Goal: Task Accomplishment & Management: Manage account settings

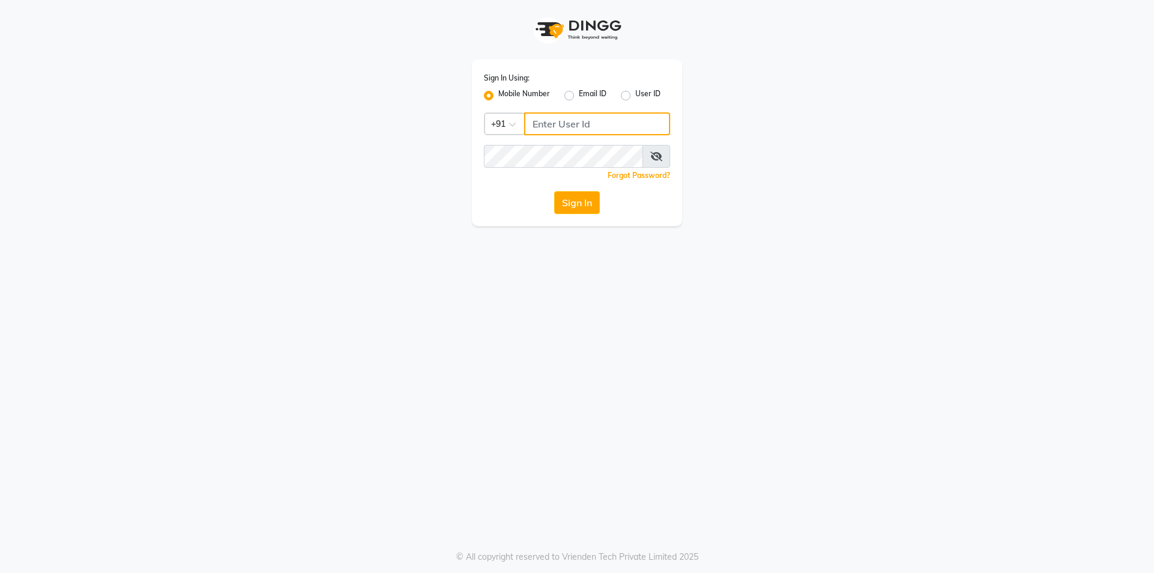
type input "7203090146"
click at [583, 204] on button "Sign In" at bounding box center [577, 202] width 46 height 23
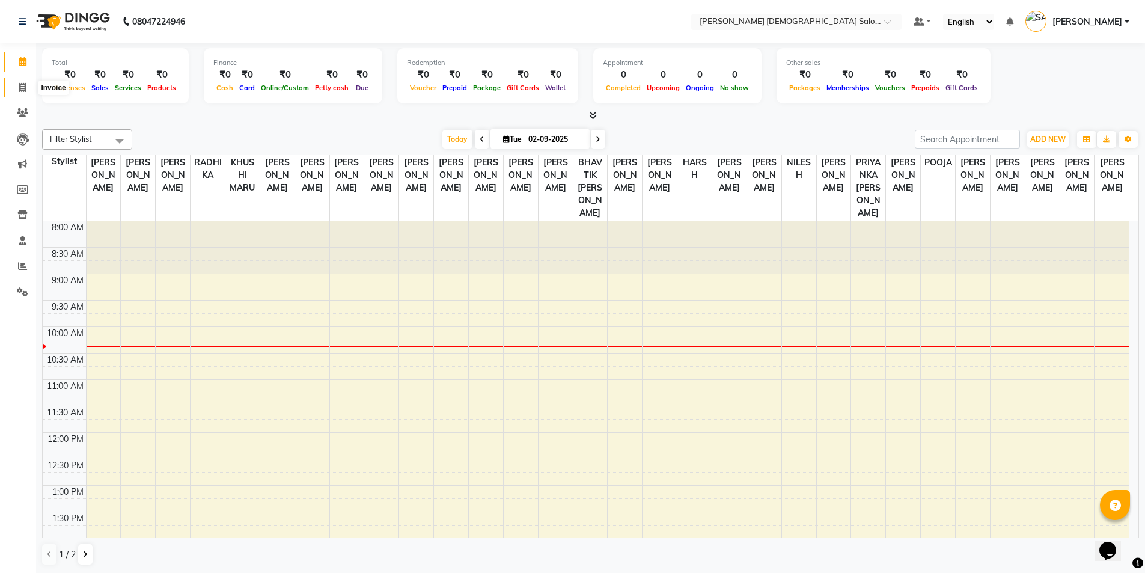
click at [24, 91] on icon at bounding box center [22, 87] width 7 height 9
select select "service"
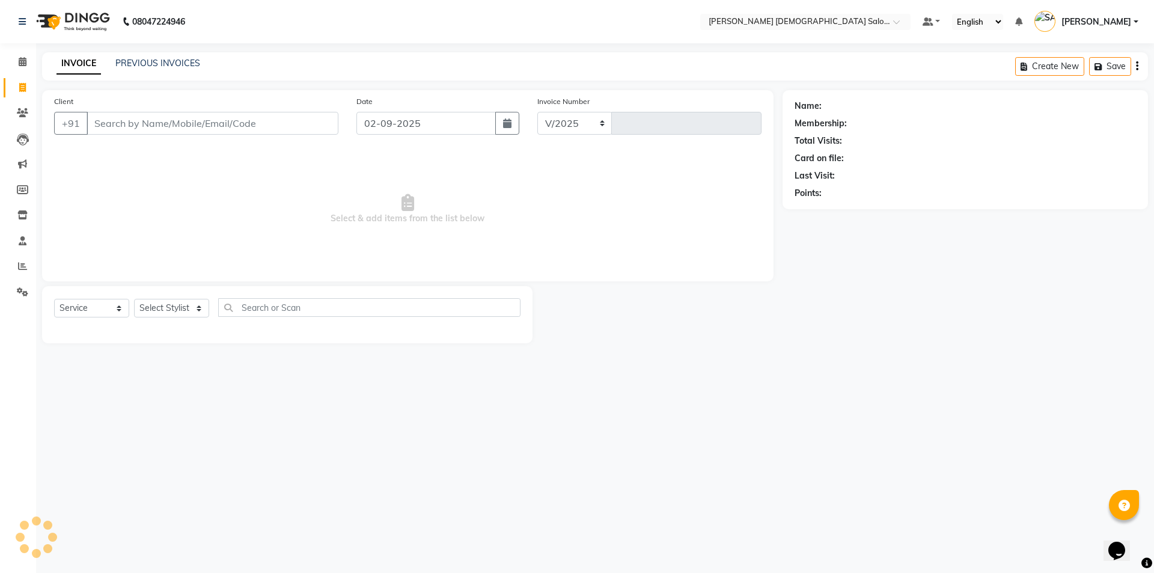
select select "7542"
type input "4332"
click at [187, 61] on link "PREVIOUS INVOICES" at bounding box center [157, 63] width 85 height 11
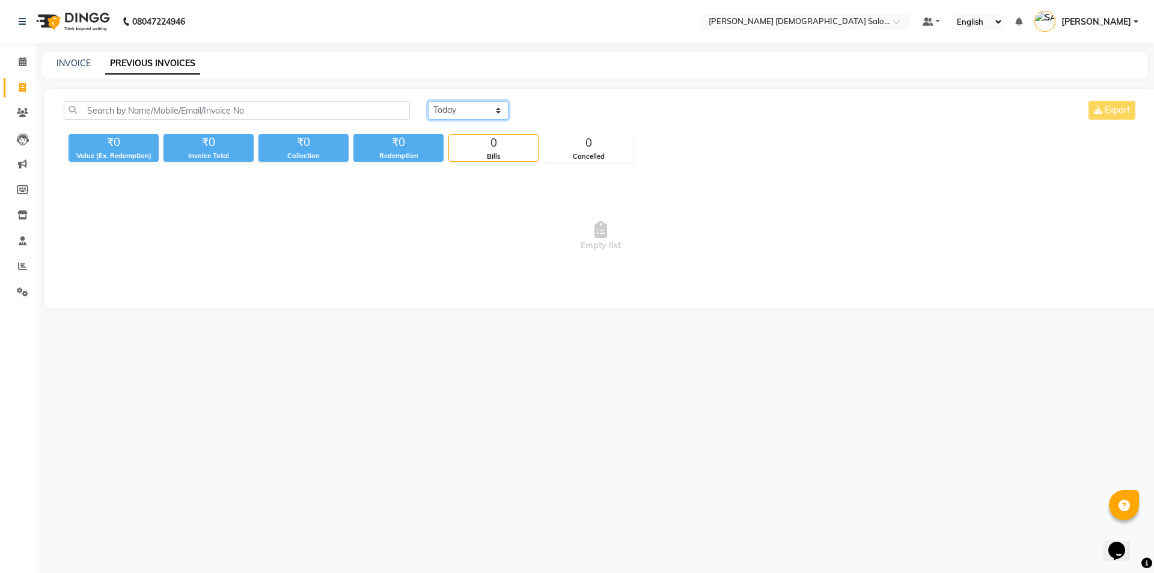
click at [481, 111] on select "Today Yesterday Custom Range" at bounding box center [468, 110] width 81 height 19
select select "yesterday"
click at [428, 101] on select "Today Yesterday Custom Range" at bounding box center [468, 110] width 81 height 19
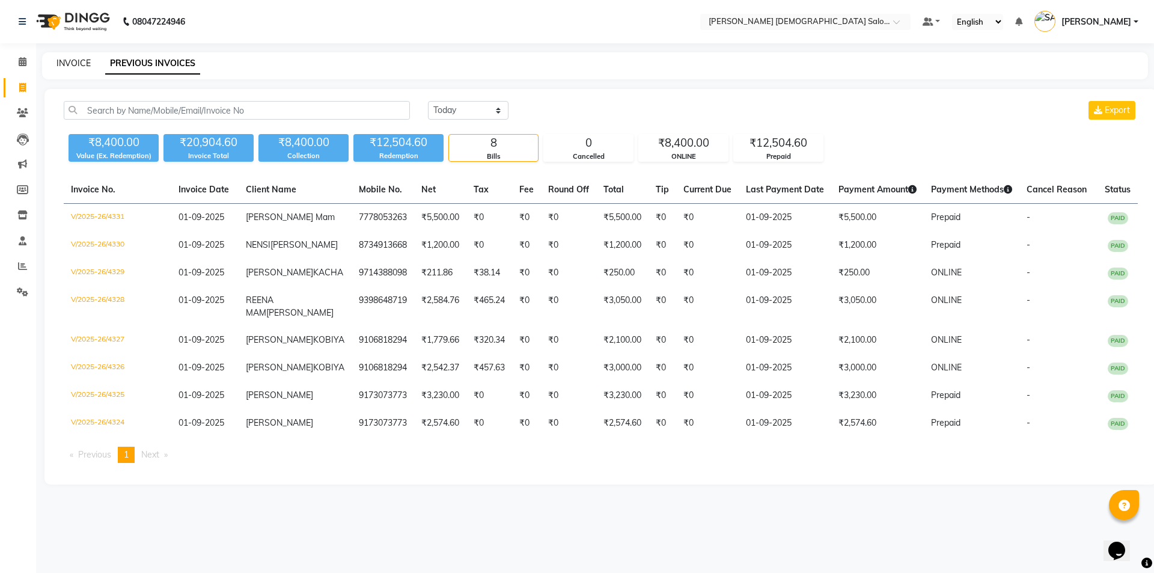
click at [65, 65] on link "INVOICE" at bounding box center [73, 63] width 34 height 11
select select "service"
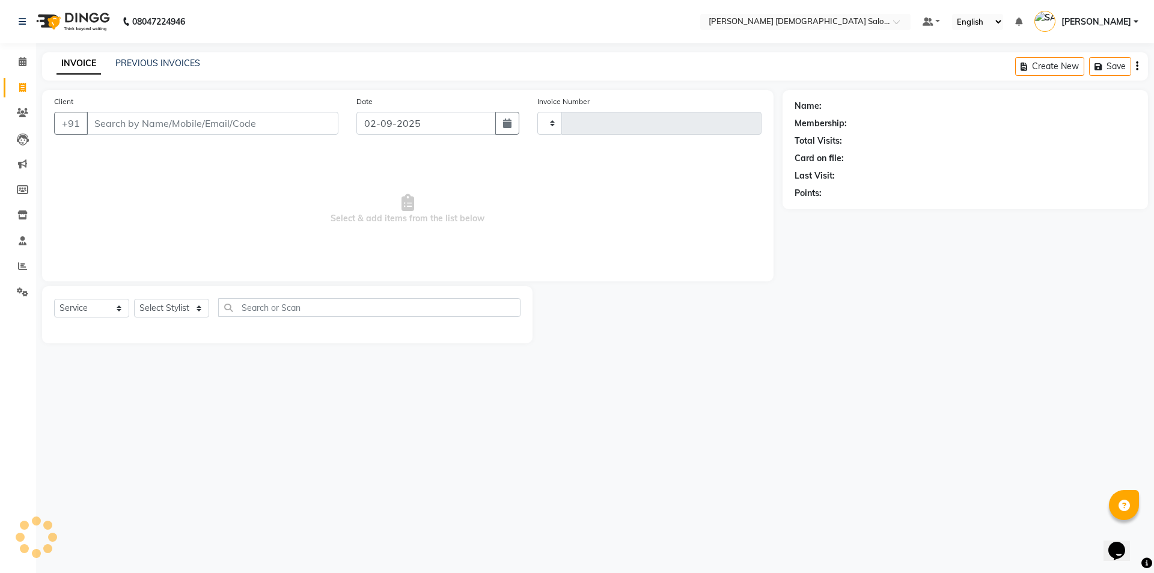
type input "4332"
select select "7542"
click at [67, 69] on link "INVOICE" at bounding box center [78, 64] width 44 height 22
click at [23, 270] on icon at bounding box center [22, 265] width 9 height 9
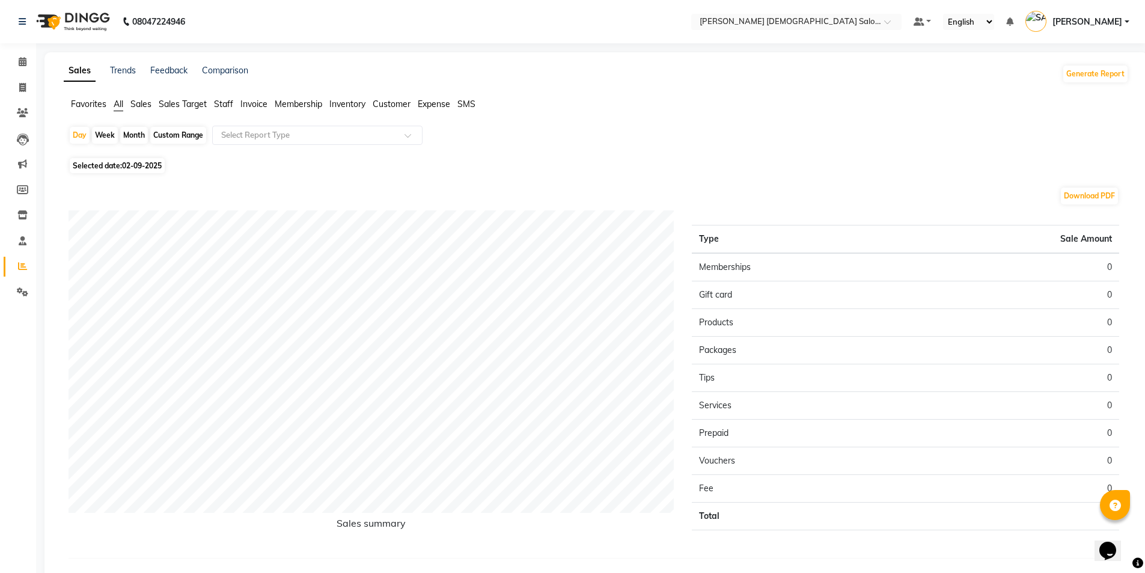
click at [94, 165] on span "Selected date: 02-09-2025" at bounding box center [117, 165] width 95 height 15
select select "9"
select select "2025"
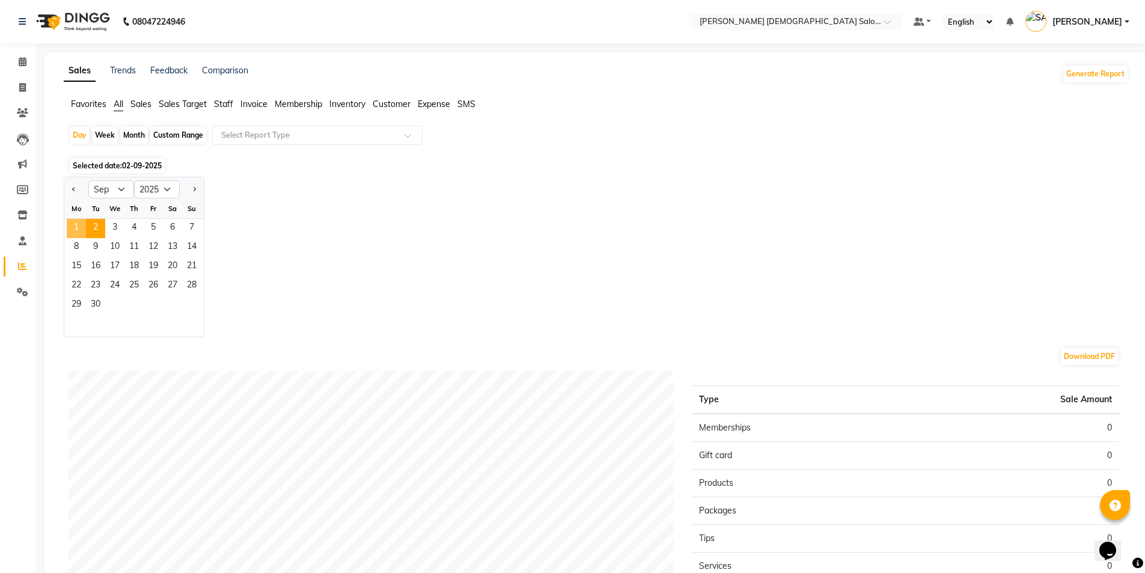
click at [81, 224] on span "1" at bounding box center [76, 228] width 19 height 19
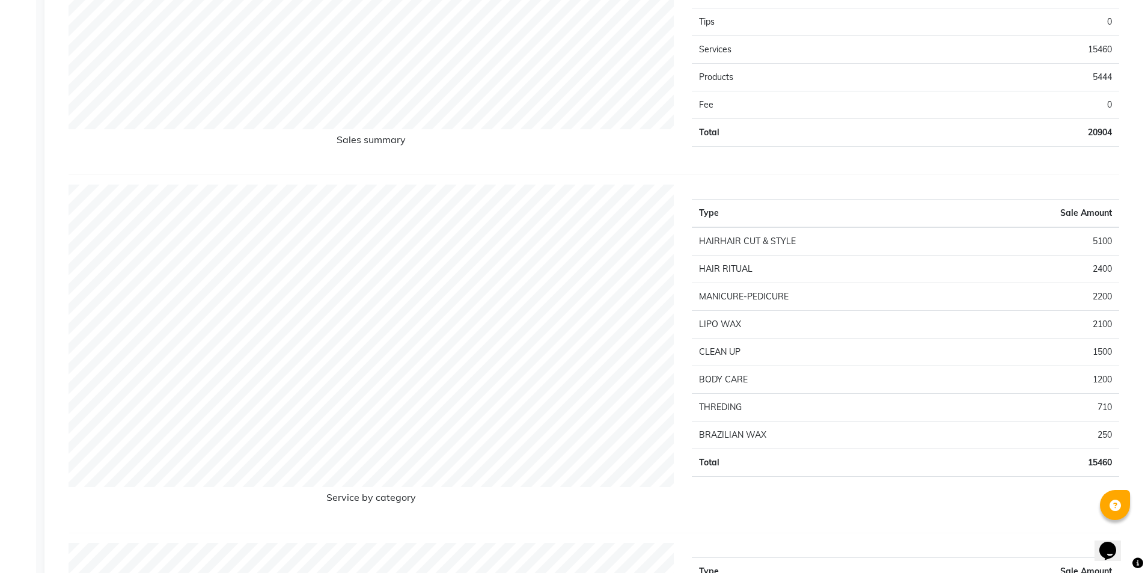
scroll to position [1262, 0]
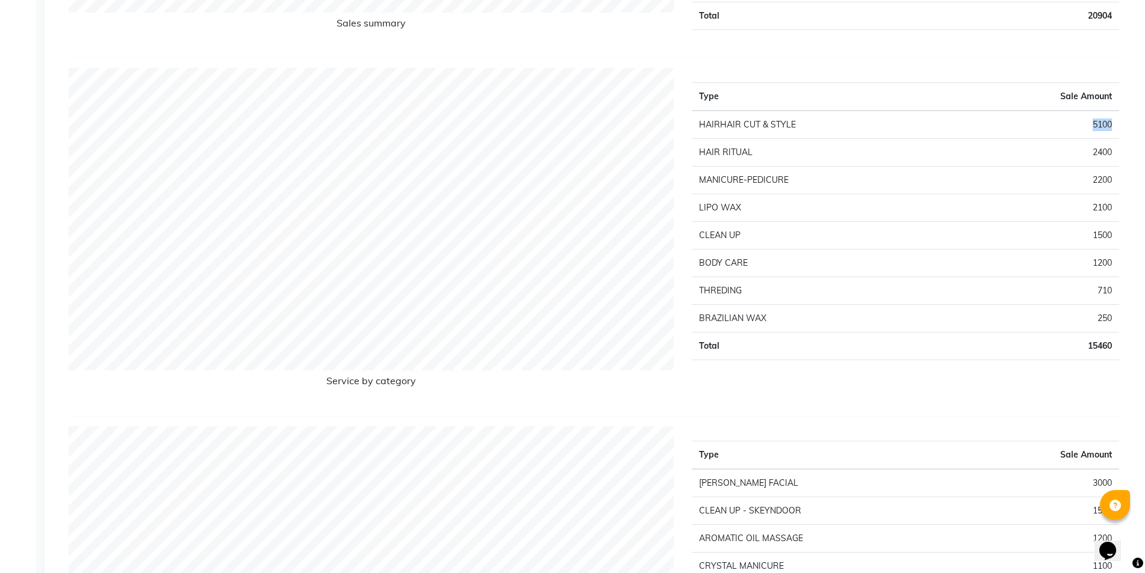
drag, startPoint x: 1112, startPoint y: 121, endPoint x: 1071, endPoint y: 125, distance: 41.7
click at [1071, 125] on td "5100" at bounding box center [1039, 125] width 159 height 28
drag, startPoint x: 1112, startPoint y: 232, endPoint x: 694, endPoint y: 245, distance: 417.8
click at [694, 245] on tr "CLEAN UP 1500" at bounding box center [905, 236] width 427 height 28
click at [1101, 150] on td "2400" at bounding box center [1039, 153] width 159 height 28
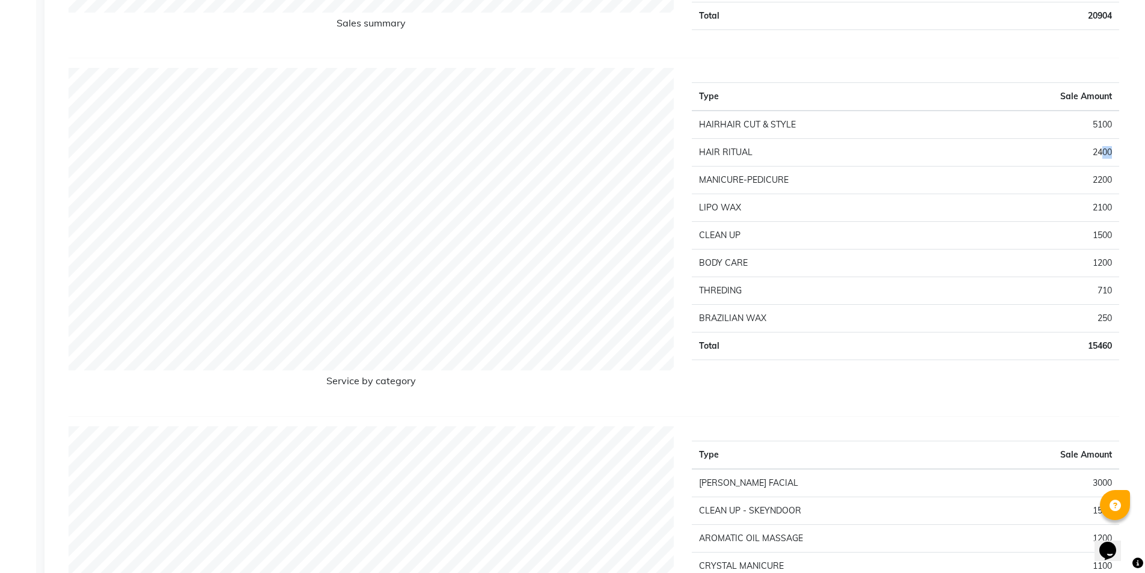
click at [1103, 156] on td "2400" at bounding box center [1039, 153] width 159 height 28
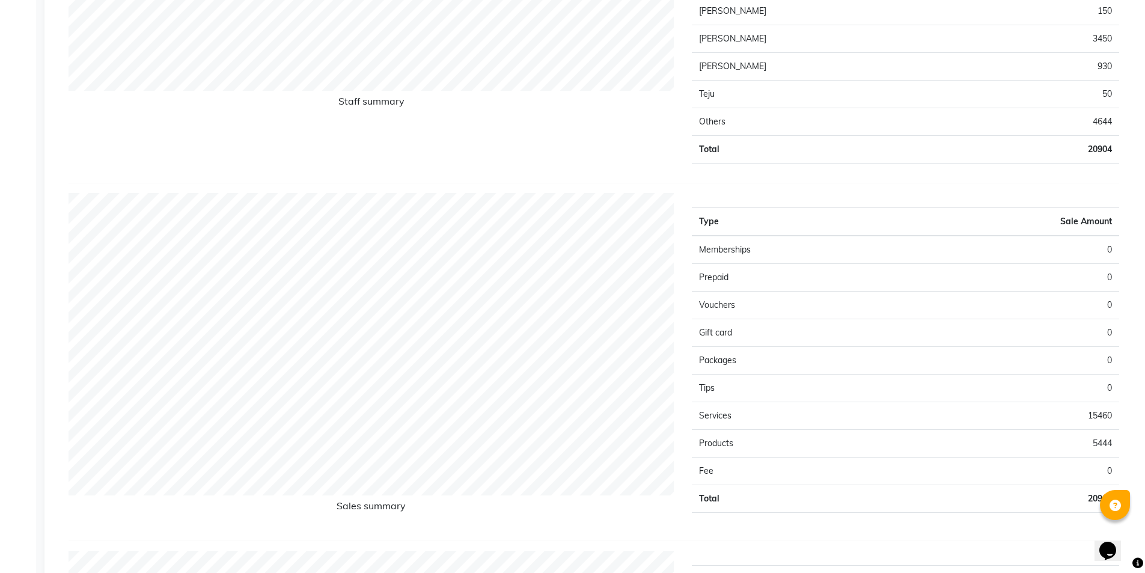
scroll to position [778, 0]
drag, startPoint x: 1112, startPoint y: 442, endPoint x: 698, endPoint y: 443, distance: 414.6
click at [698, 443] on tr "Products 5444" at bounding box center [905, 445] width 427 height 28
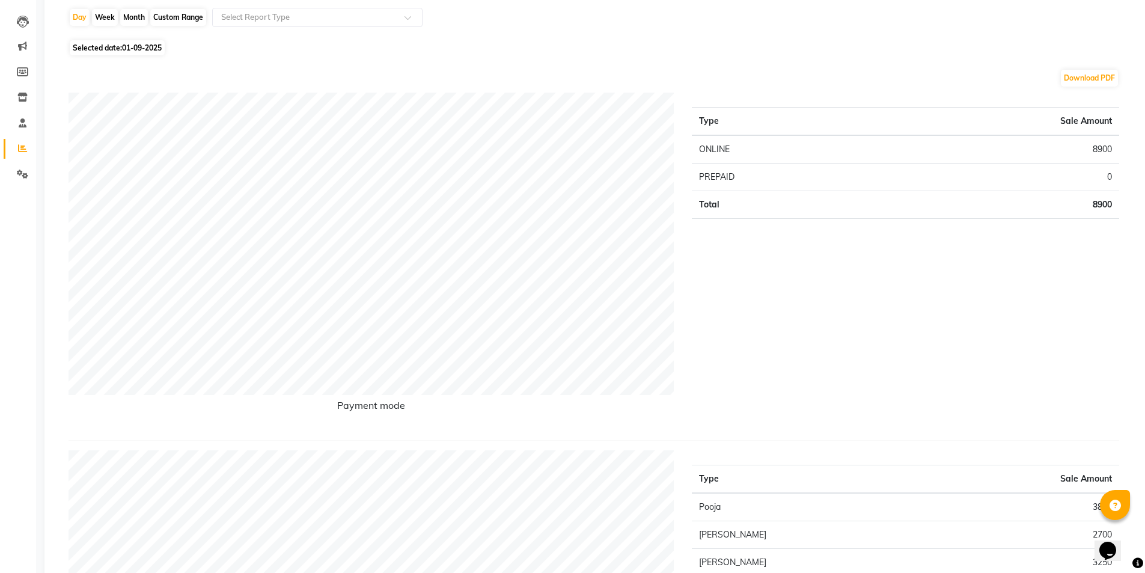
scroll to position [117, 0]
click at [22, 152] on icon at bounding box center [22, 148] width 9 height 9
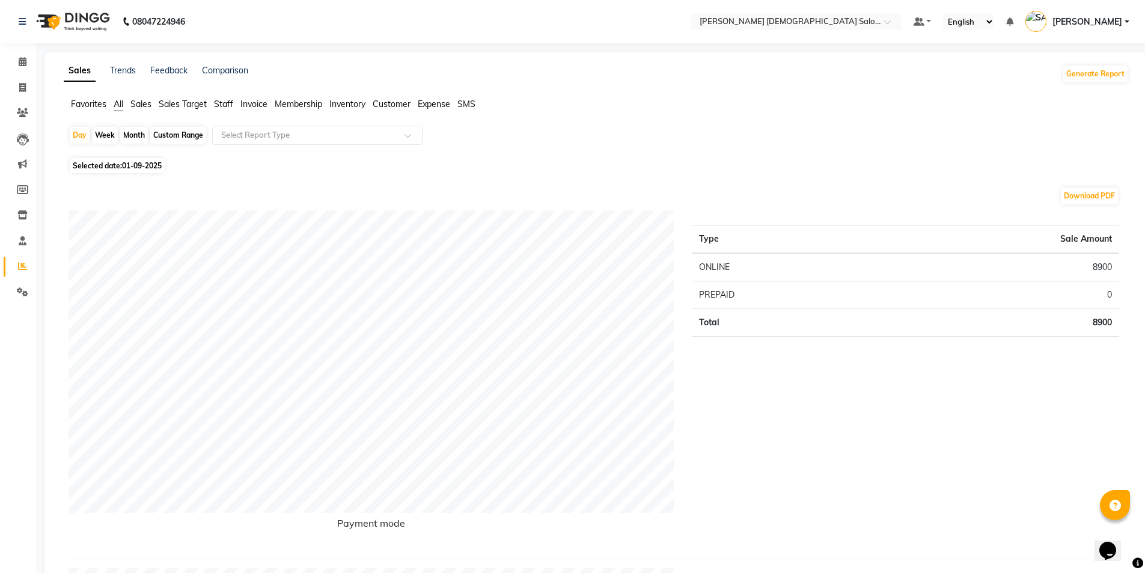
click at [132, 139] on div "Month" at bounding box center [134, 135] width 28 height 17
select select "9"
select select "2025"
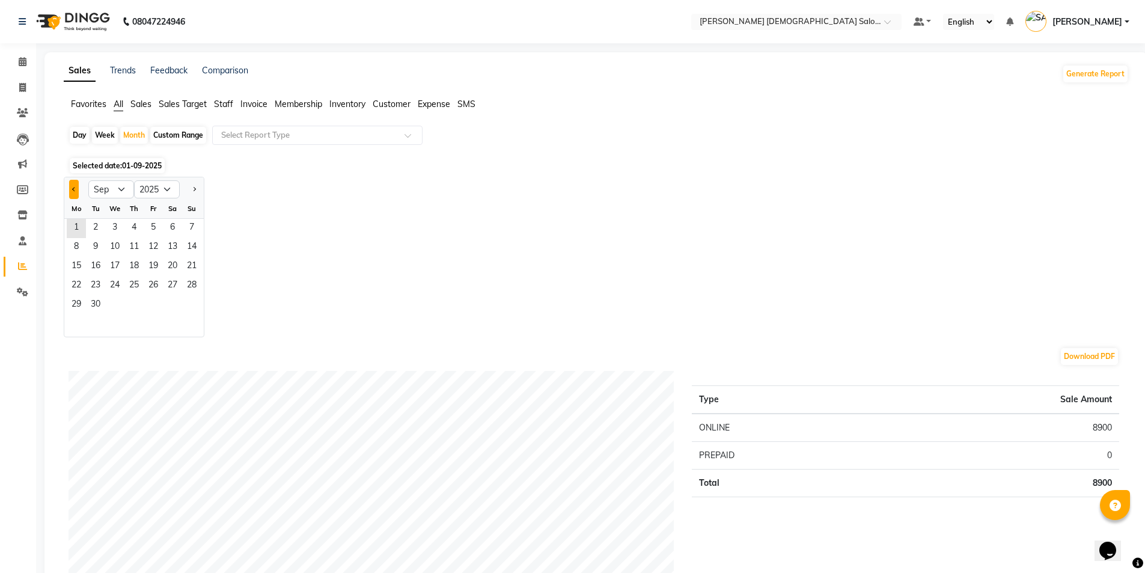
click at [73, 187] on span "Previous month" at bounding box center [74, 188] width 4 height 4
select select "8"
click at [155, 223] on span "1" at bounding box center [153, 228] width 19 height 19
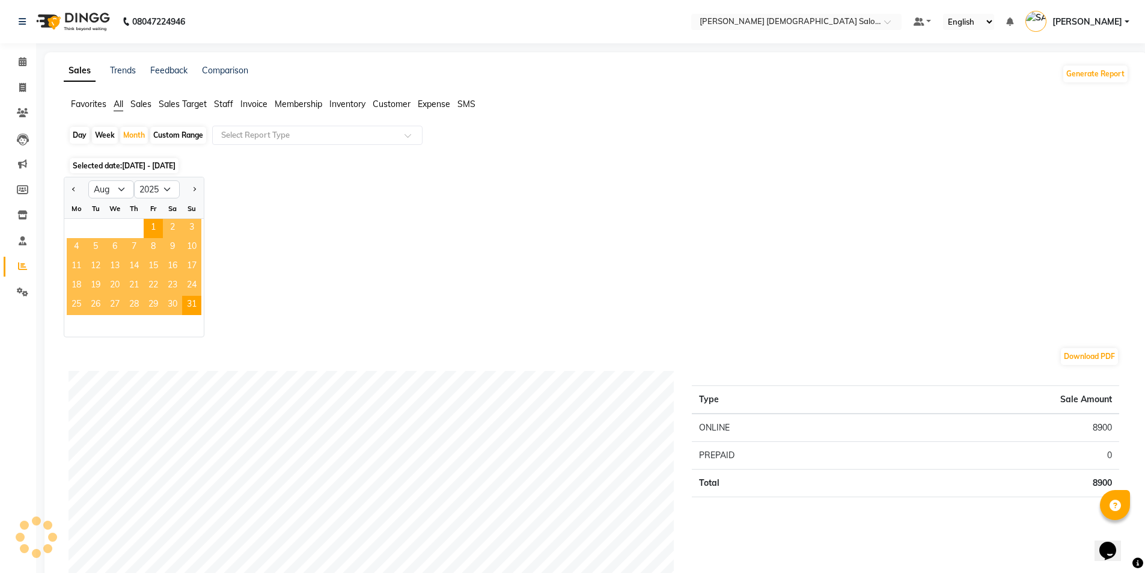
click at [227, 105] on span "Staff" at bounding box center [223, 104] width 19 height 11
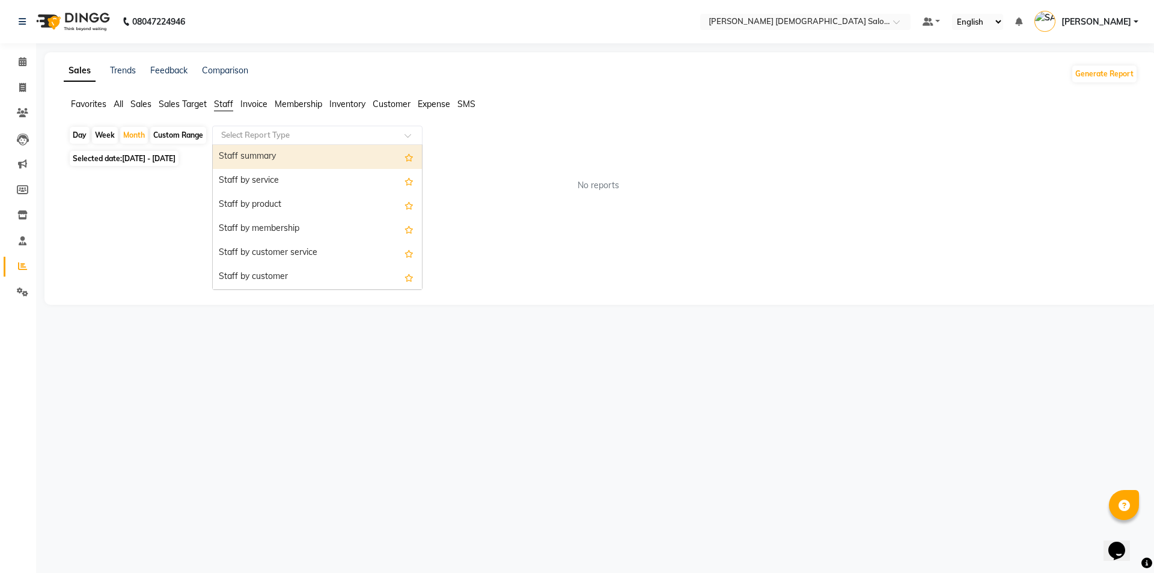
click at [269, 130] on input "text" at bounding box center [305, 135] width 173 height 12
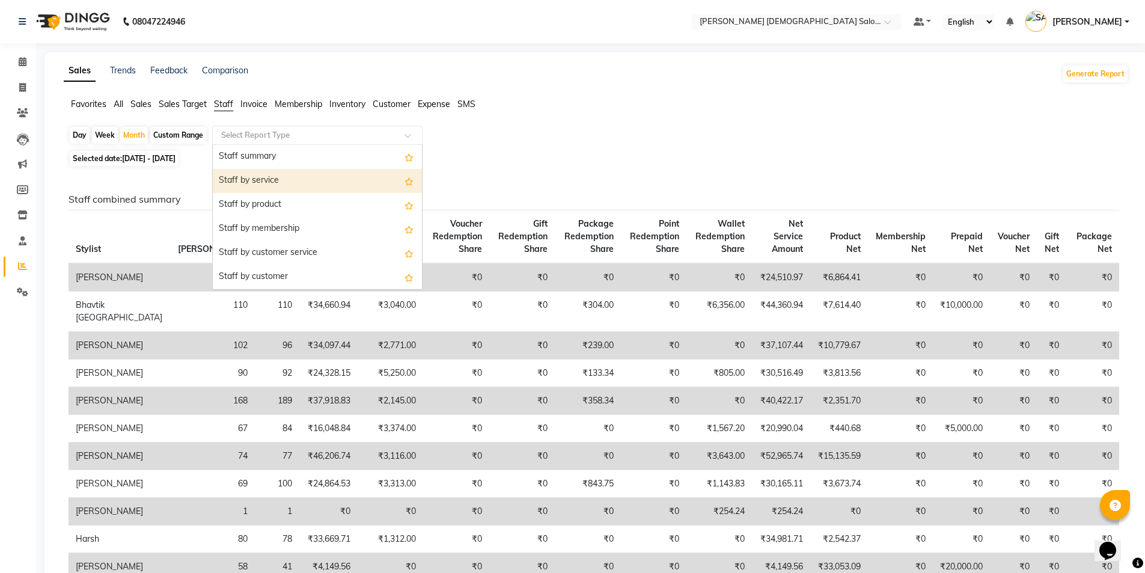
click at [280, 178] on div "Staff by service" at bounding box center [317, 181] width 209 height 24
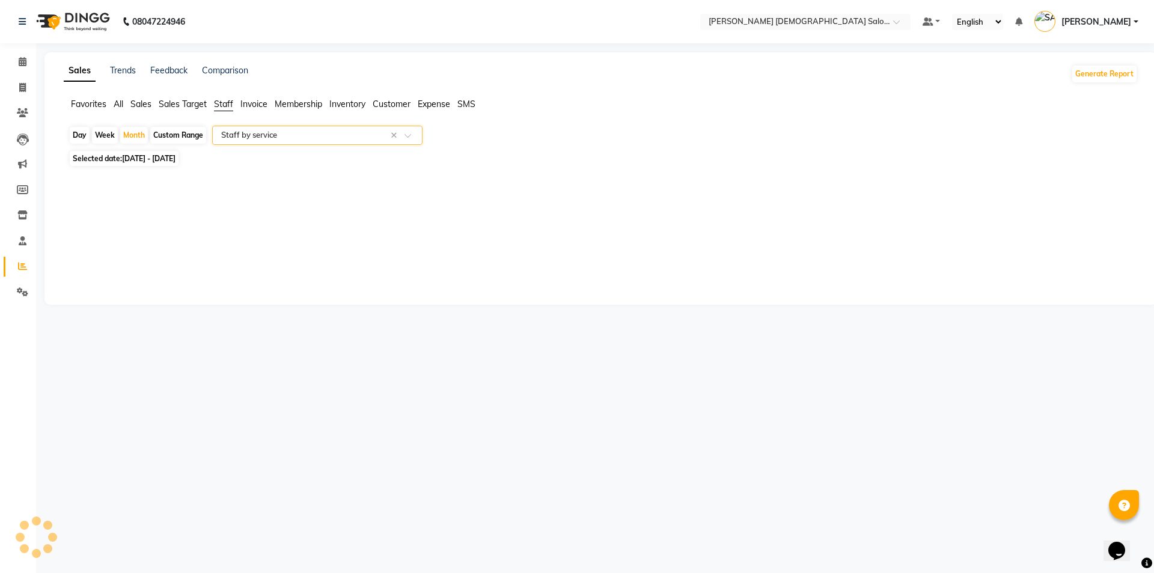
select select "full_report"
select select "csv"
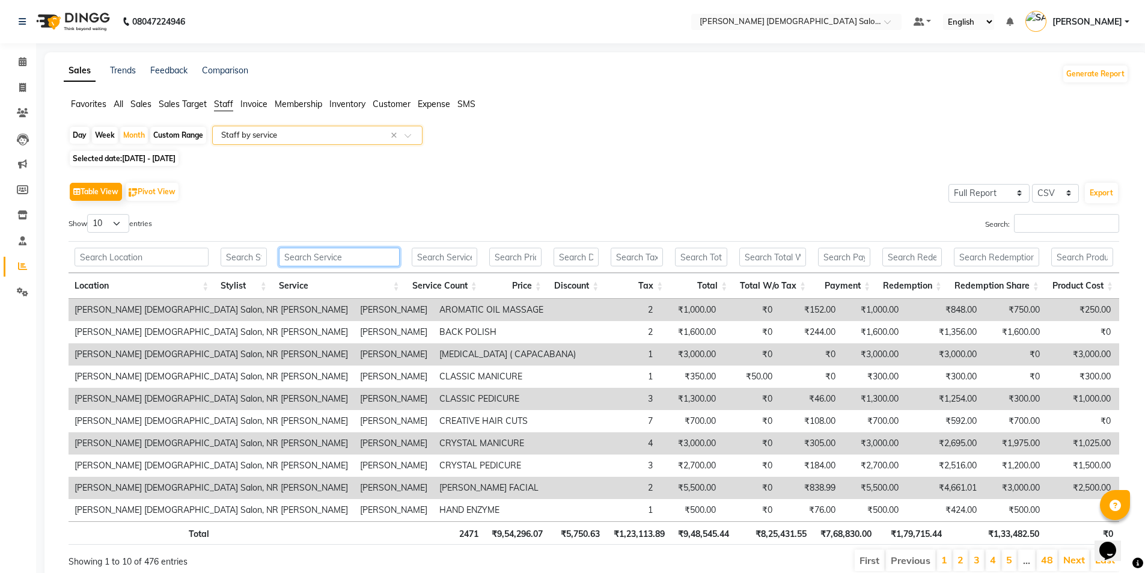
click at [349, 258] on input "text" at bounding box center [339, 257] width 121 height 19
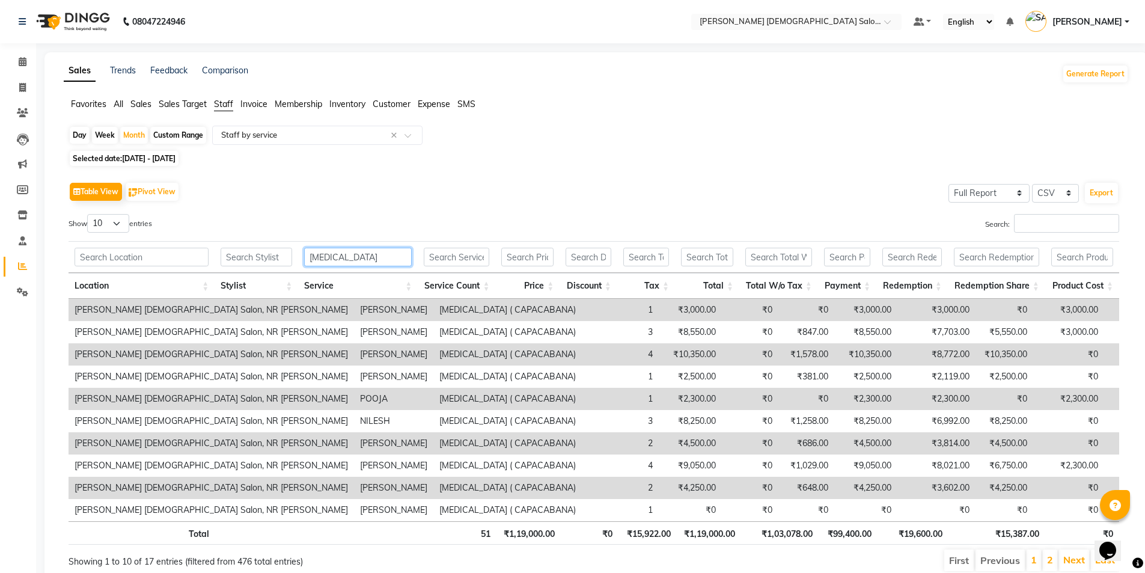
type input "botox"
click at [231, 240] on div "botox Location Stylist Service Service Count Price Discount Tax Total Total W/o…" at bounding box center [594, 267] width 1050 height 61
click at [248, 252] on input "text" at bounding box center [257, 257] width 72 height 19
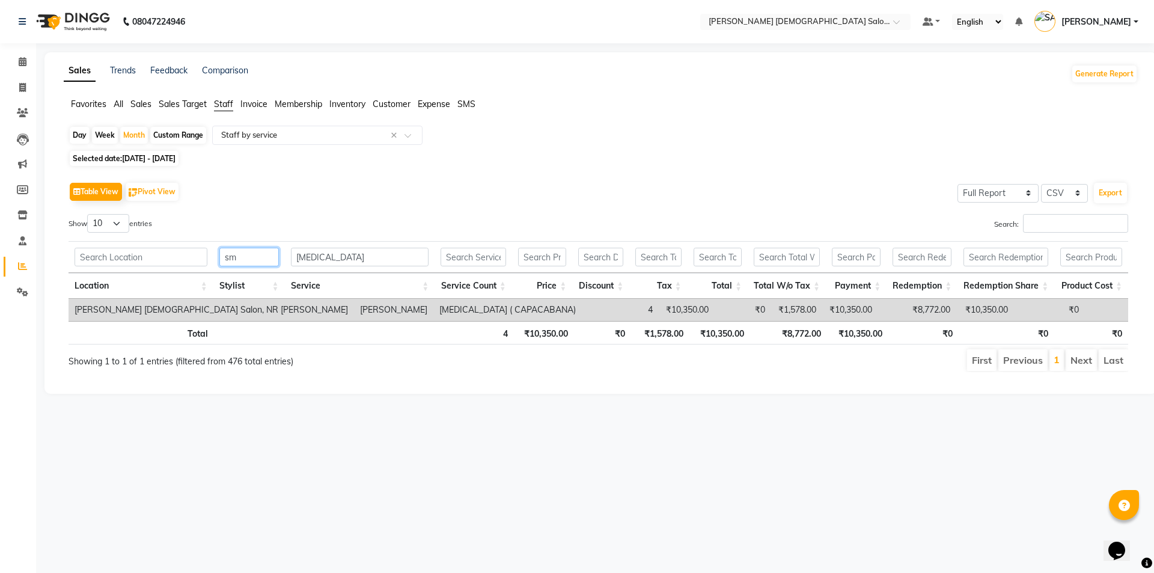
type input "sm"
click at [433, 302] on td "BOTOX ( CAPACABANA)" at bounding box center [507, 310] width 148 height 22
click at [582, 307] on td "4" at bounding box center [620, 310] width 77 height 22
click at [582, 309] on td "4" at bounding box center [620, 310] width 77 height 22
click at [317, 121] on app-reports "Favorites All Sales Sales Target Staff Invoice Membership Inventory Customer Ex…" at bounding box center [600, 240] width 1088 height 284
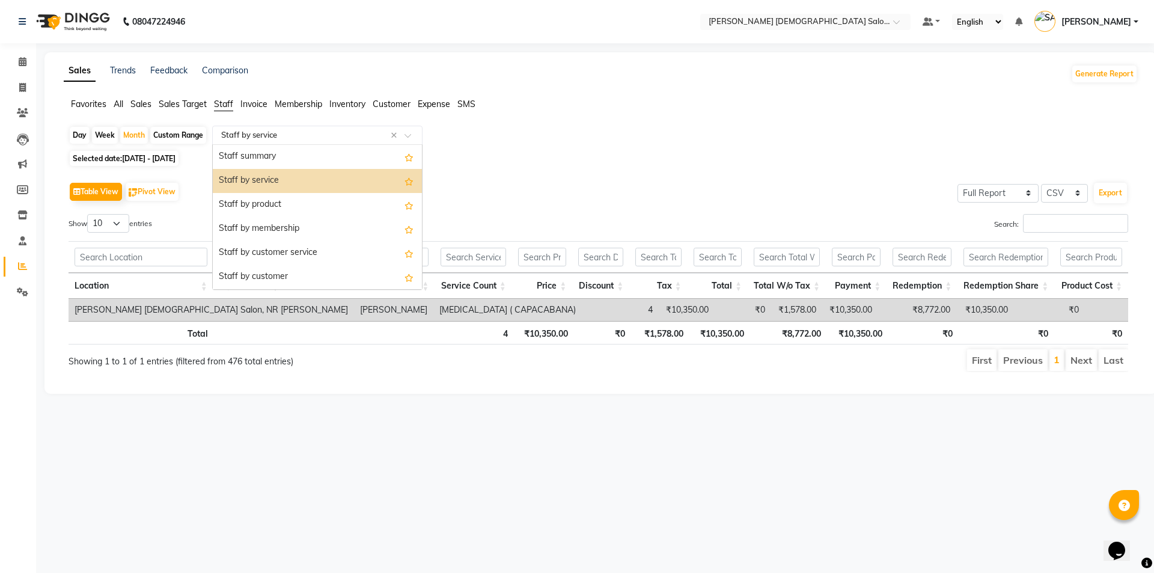
click at [319, 127] on div "Select Report Type × Staff by service ×" at bounding box center [317, 135] width 210 height 19
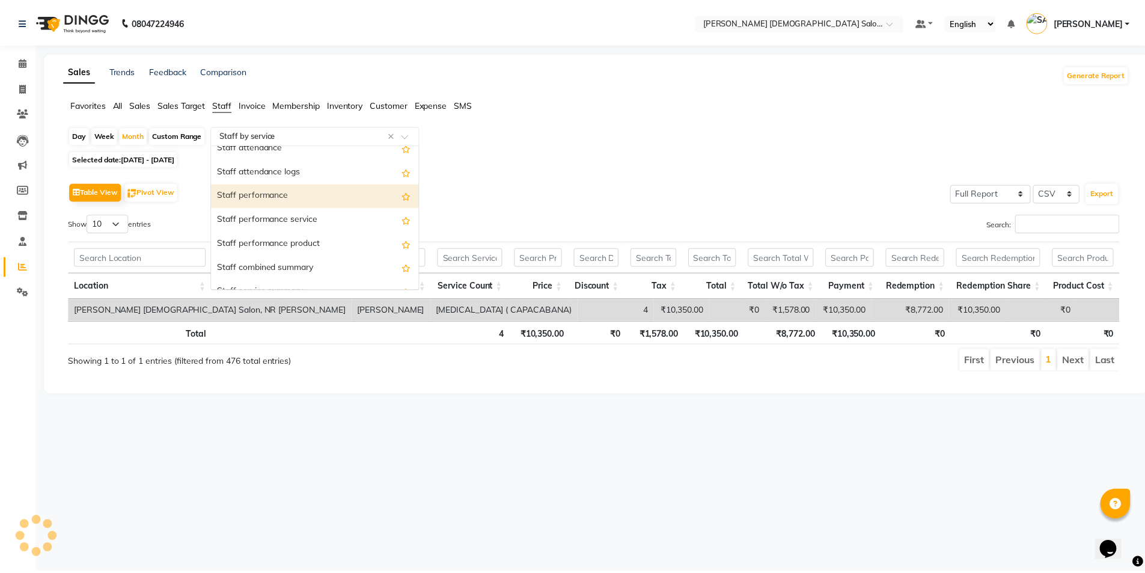
scroll to position [180, 0]
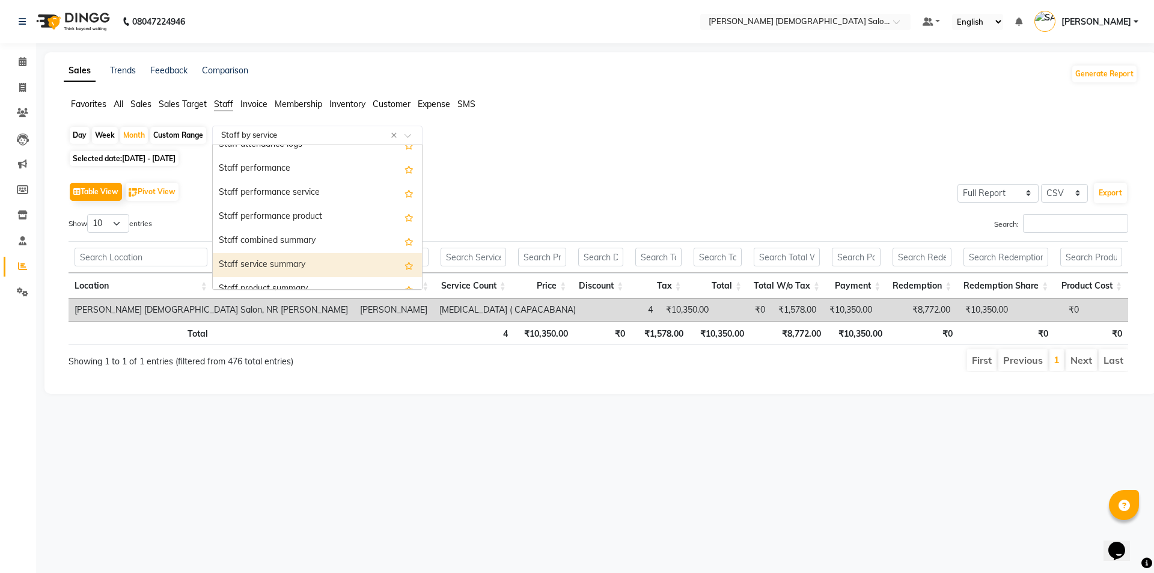
click at [346, 260] on div "Staff service summary" at bounding box center [317, 265] width 209 height 24
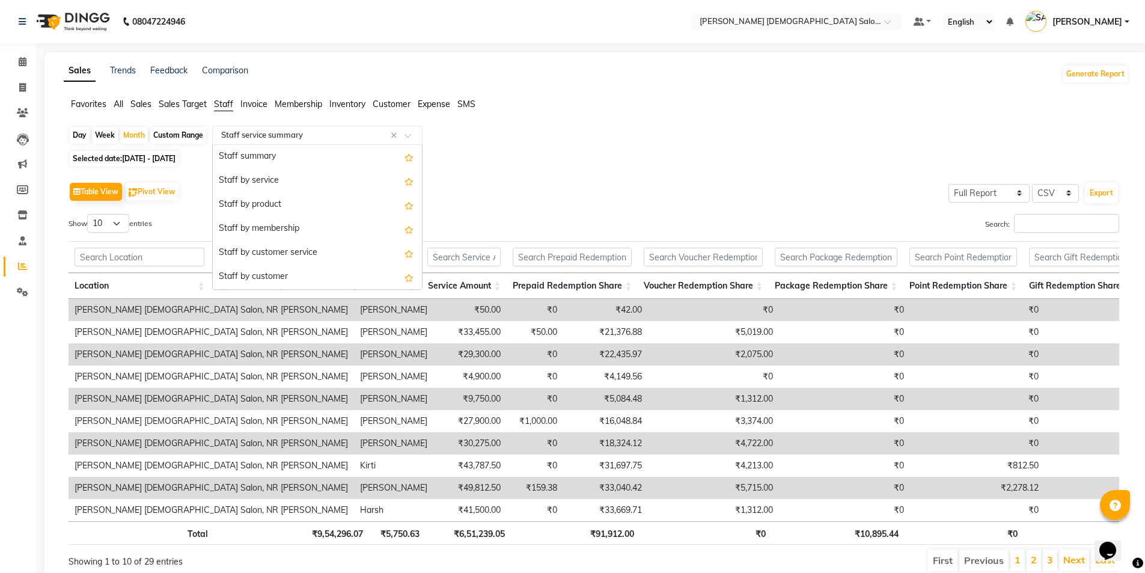
click at [255, 135] on input "text" at bounding box center [305, 135] width 173 height 12
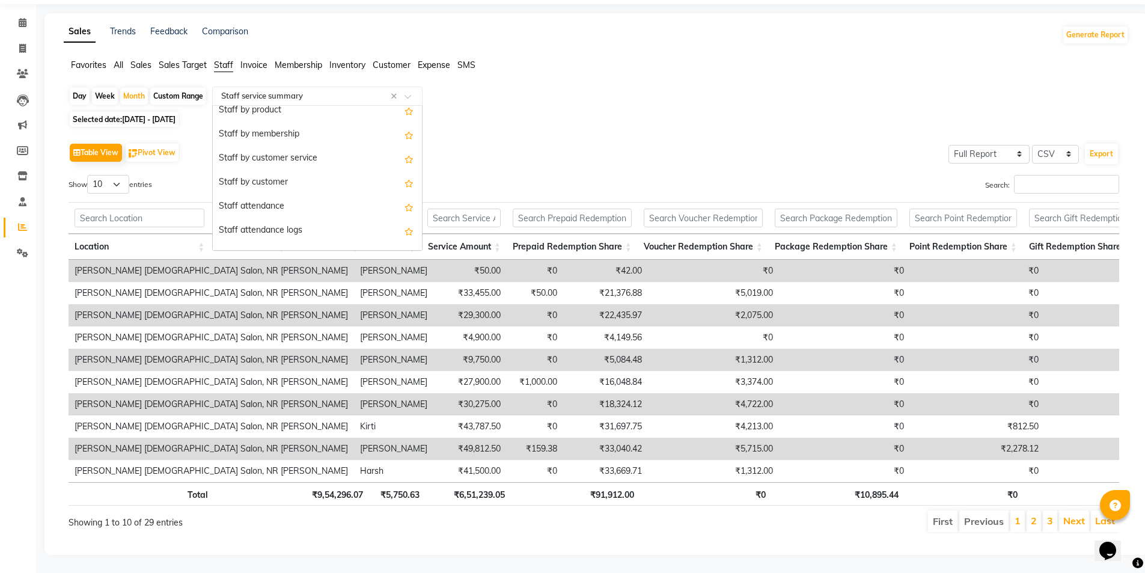
scroll to position [24, 0]
click at [289, 178] on div "Staff by customer service" at bounding box center [317, 190] width 209 height 24
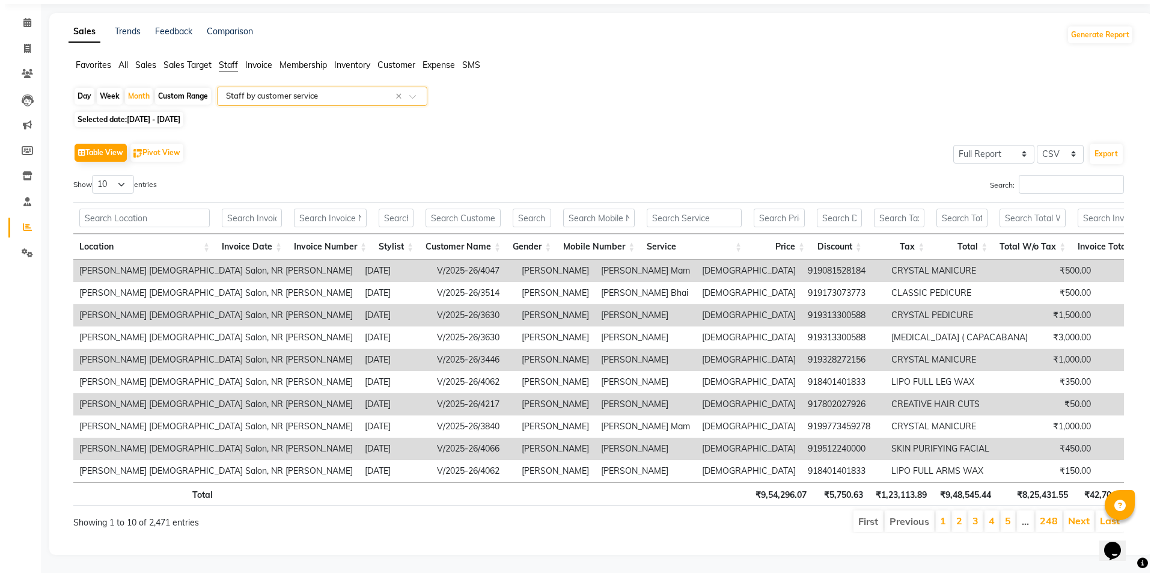
scroll to position [0, 0]
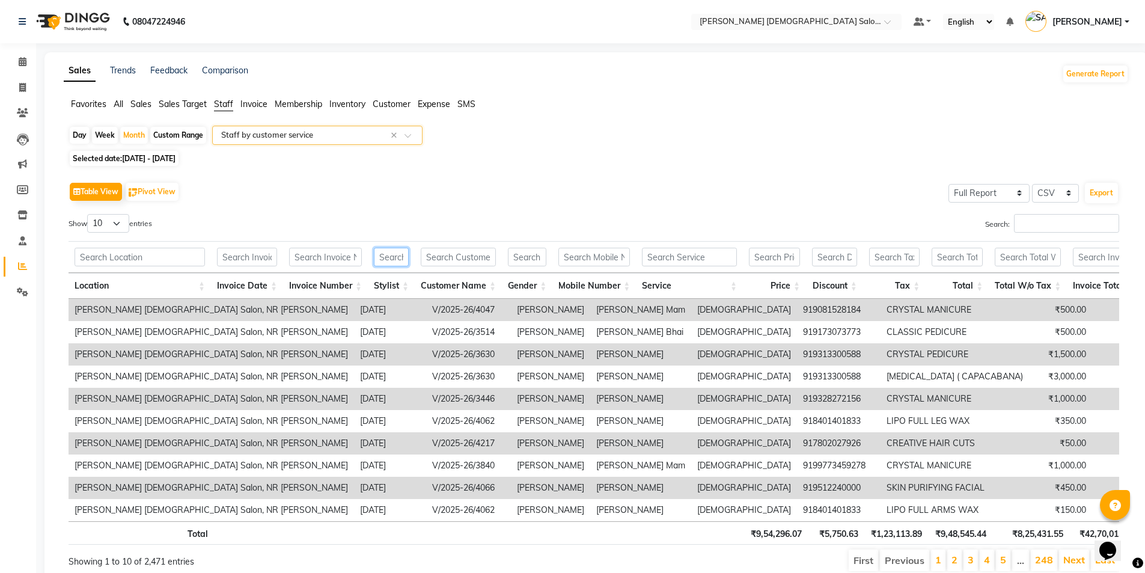
click at [397, 254] on input "text" at bounding box center [391, 257] width 35 height 19
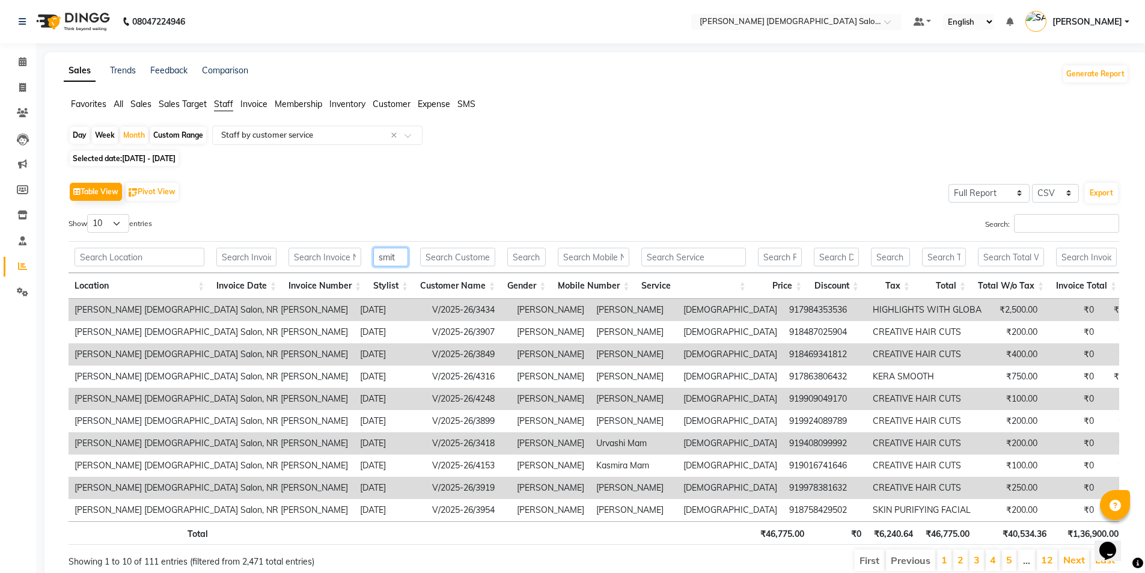
type input "smit"
click at [687, 249] on input "text" at bounding box center [693, 257] width 105 height 19
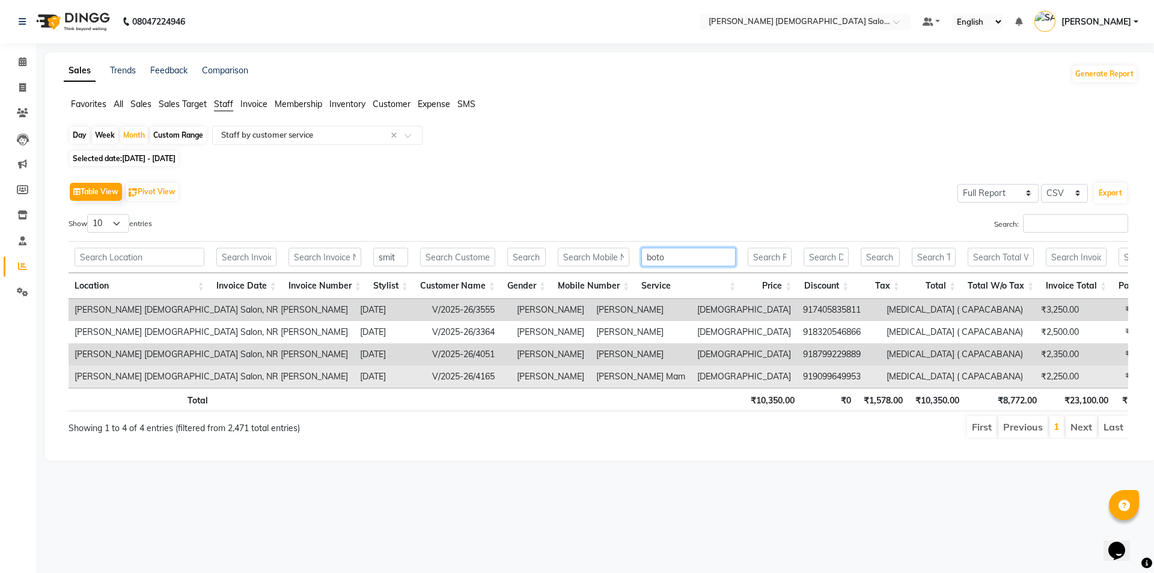
type input "boto"
drag, startPoint x: 398, startPoint y: 373, endPoint x: 472, endPoint y: 375, distance: 73.9
click at [472, 375] on tr "Elaine Ladies Salon, NR Balaji Hall 2025-08-26 V/2025-26/4165 Smit Sangita Mam …" at bounding box center [847, 376] width 1556 height 22
click at [590, 376] on td "Sangita Mam" at bounding box center [640, 376] width 101 height 22
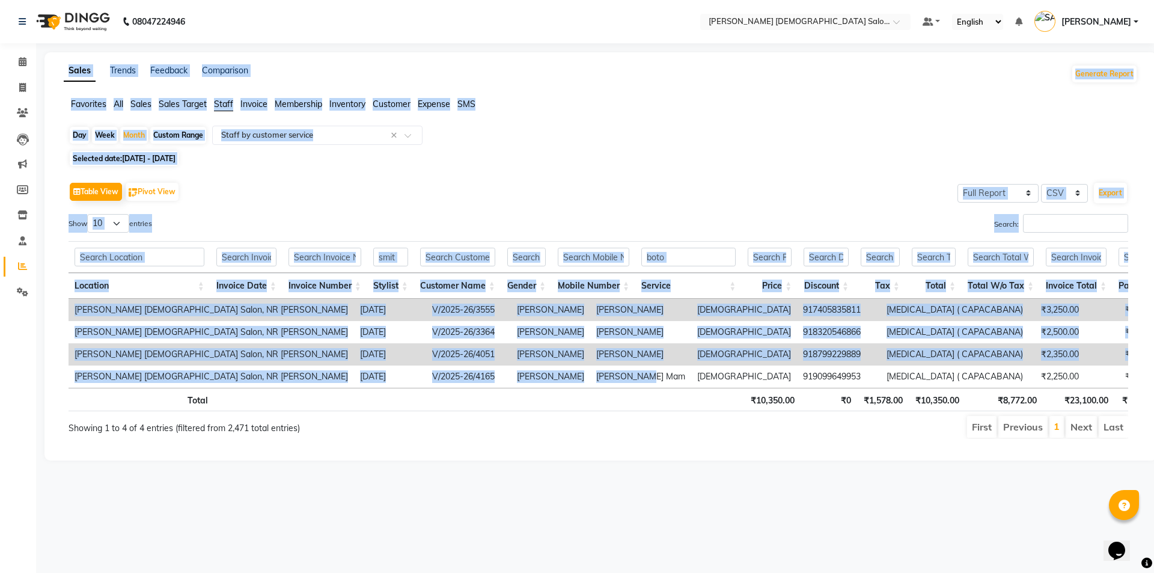
drag, startPoint x: 481, startPoint y: 379, endPoint x: 0, endPoint y: 228, distance: 503.8
click at [0, 228] on app-home "08047224946 Select Location × Elaine Ladies Salon, Nr Balaji Hall Default Panel…" at bounding box center [577, 239] width 1154 height 478
click at [632, 153] on div "Selected date: 01-08-2025 - 31-08-2025" at bounding box center [603, 158] width 1069 height 13
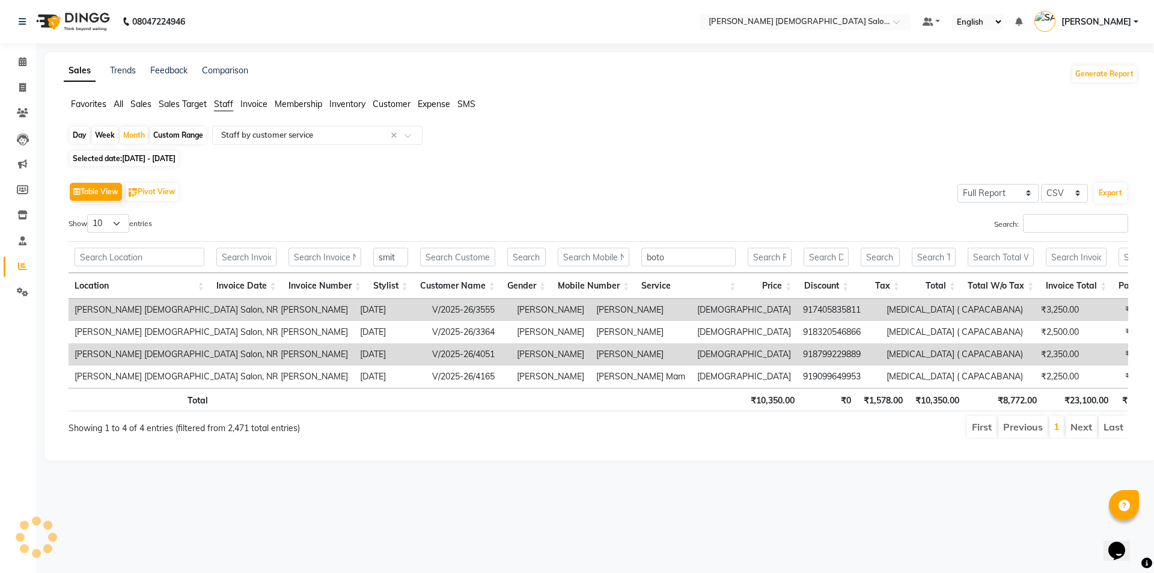
drag, startPoint x: 517, startPoint y: 152, endPoint x: 350, endPoint y: 78, distance: 182.7
click at [519, 142] on div "Day Week Month Custom Range Select Report Type × Staff by customer service × Se…" at bounding box center [601, 287] width 1074 height 323
click at [30, 82] on span at bounding box center [22, 88] width 21 height 14
select select "service"
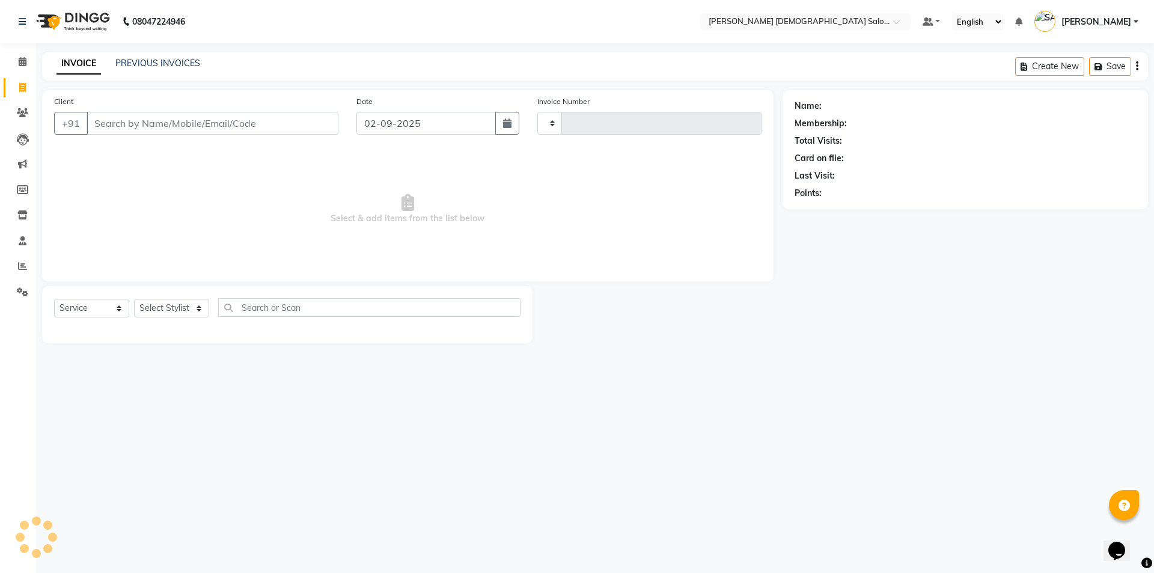
type input "4332"
select select "7542"
click at [317, 199] on span "Select & add items from the list below" at bounding box center [407, 209] width 707 height 120
click at [16, 108] on span at bounding box center [22, 113] width 21 height 14
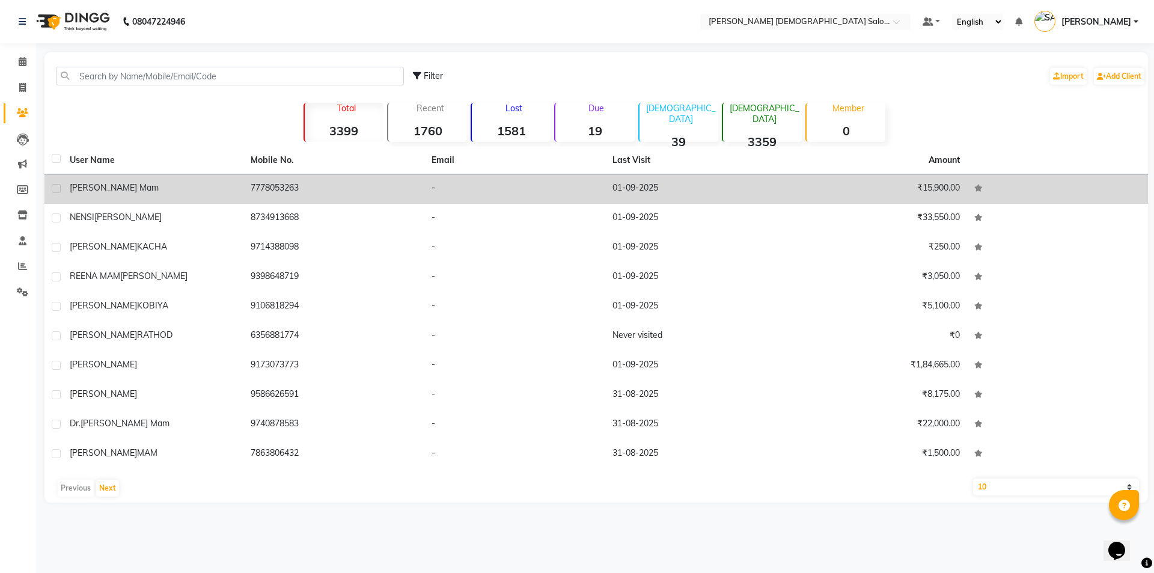
click at [205, 193] on div "[PERSON_NAME] Mam" at bounding box center [153, 187] width 166 height 13
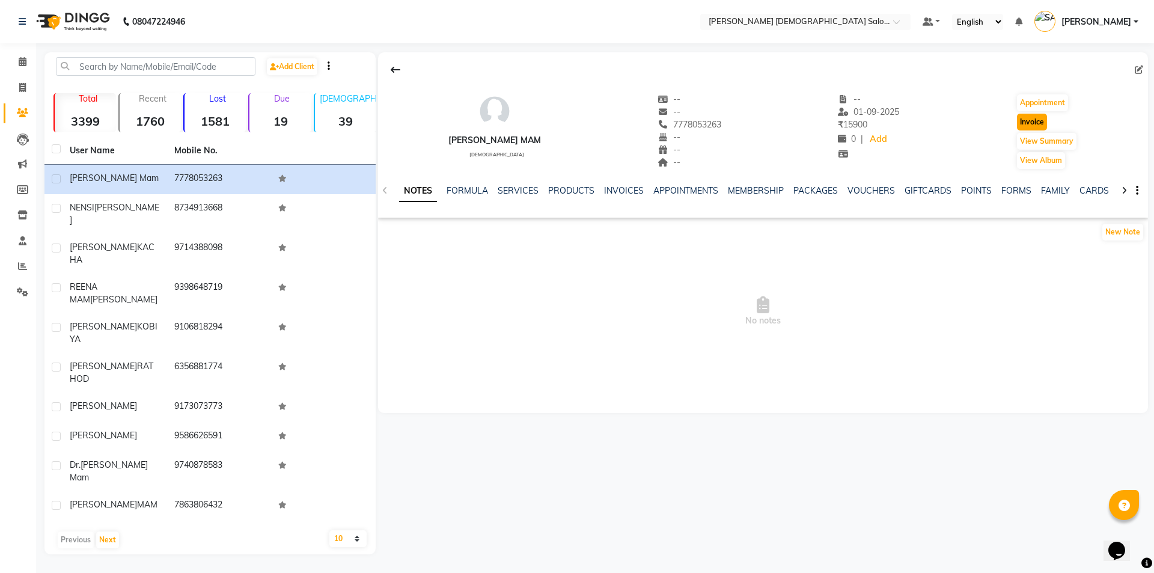
click at [1037, 129] on button "Invoice" at bounding box center [1032, 122] width 30 height 17
select select "service"
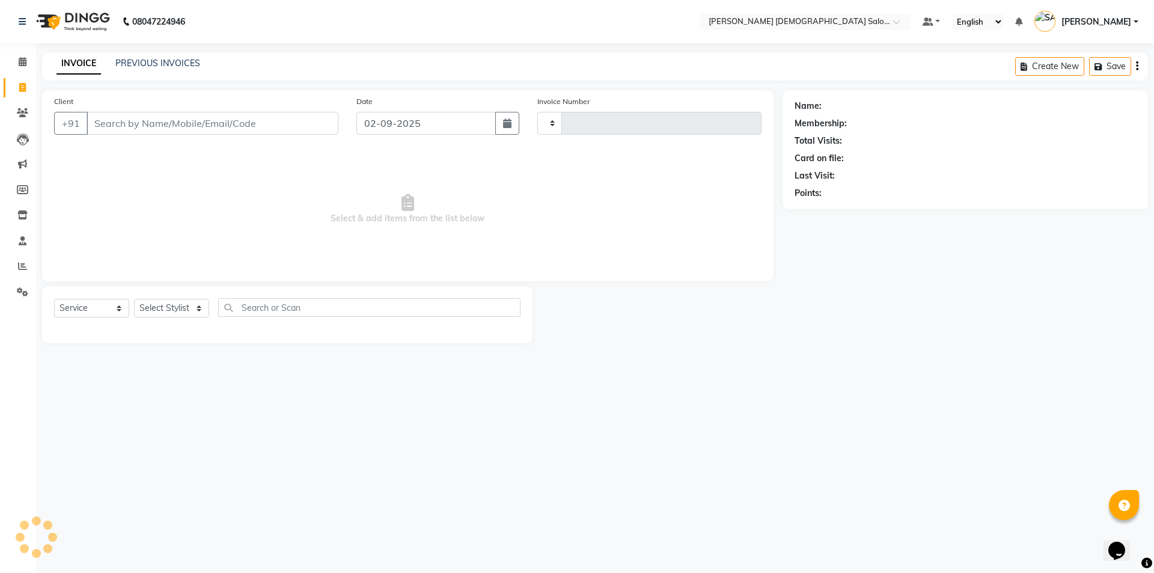
type input "4332"
select select "7542"
click at [163, 315] on select "Select Stylist" at bounding box center [171, 308] width 75 height 19
click at [134, 299] on select "Select Stylist" at bounding box center [171, 308] width 75 height 19
click at [162, 313] on select "Select Stylist" at bounding box center [171, 308] width 75 height 19
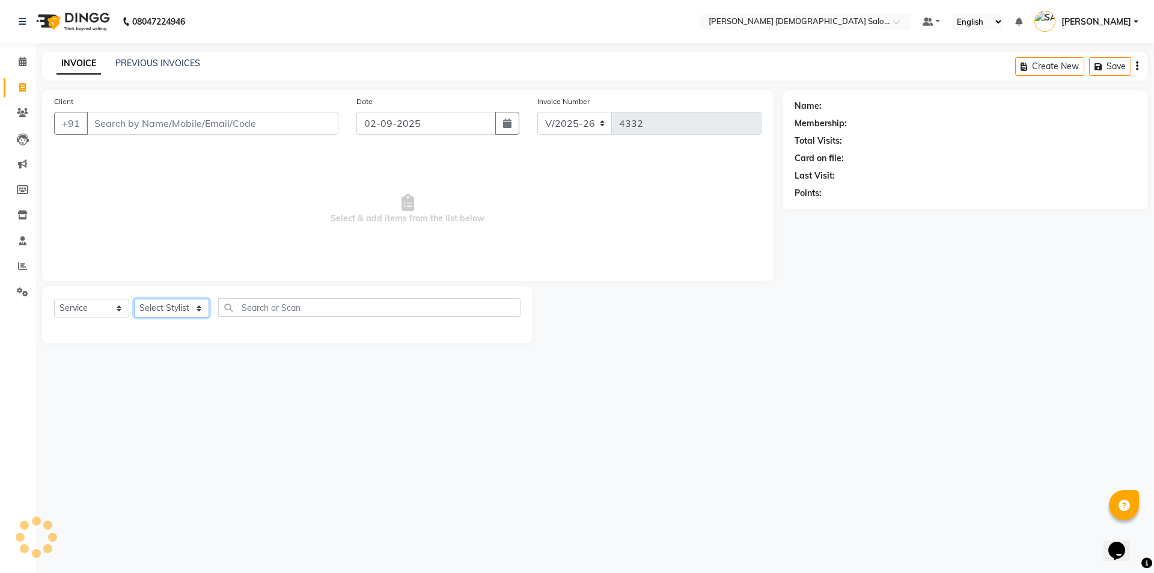
click at [162, 313] on select "Select Stylist" at bounding box center [171, 308] width 75 height 19
click at [171, 302] on select "Select Stylist" at bounding box center [171, 308] width 75 height 19
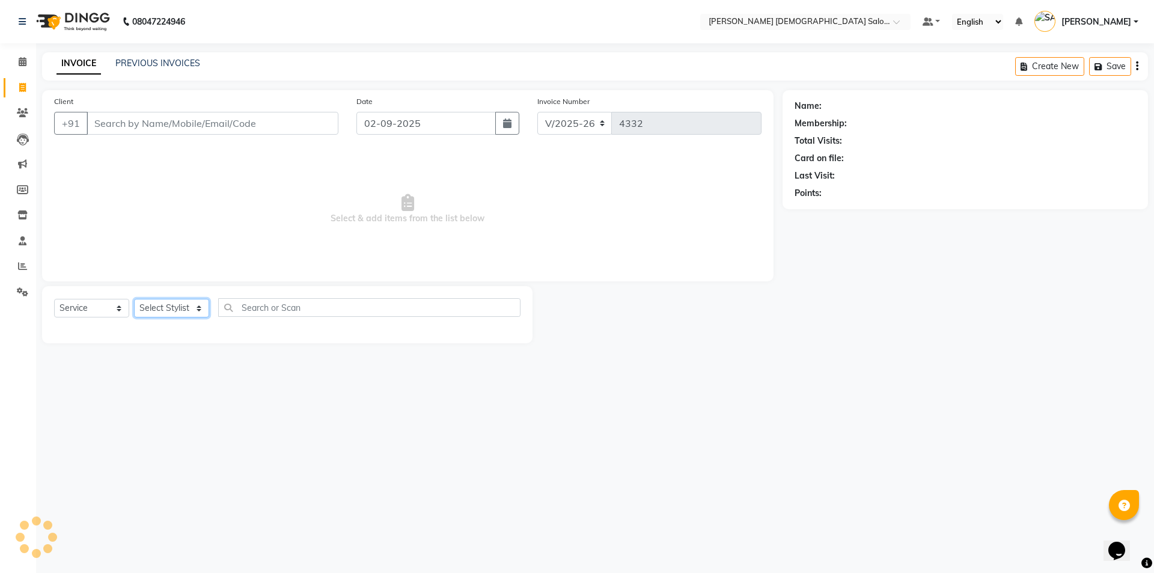
click at [171, 302] on select "Select Stylist" at bounding box center [171, 308] width 75 height 19
type input "7778053263"
select select "83691"
click at [134, 299] on select "Select Stylist AANAND BAVALIYA BHAVTIK GONDALIYA DHARMIK RAVRANI DHRUV BHATTI D…" at bounding box center [176, 308] width 84 height 19
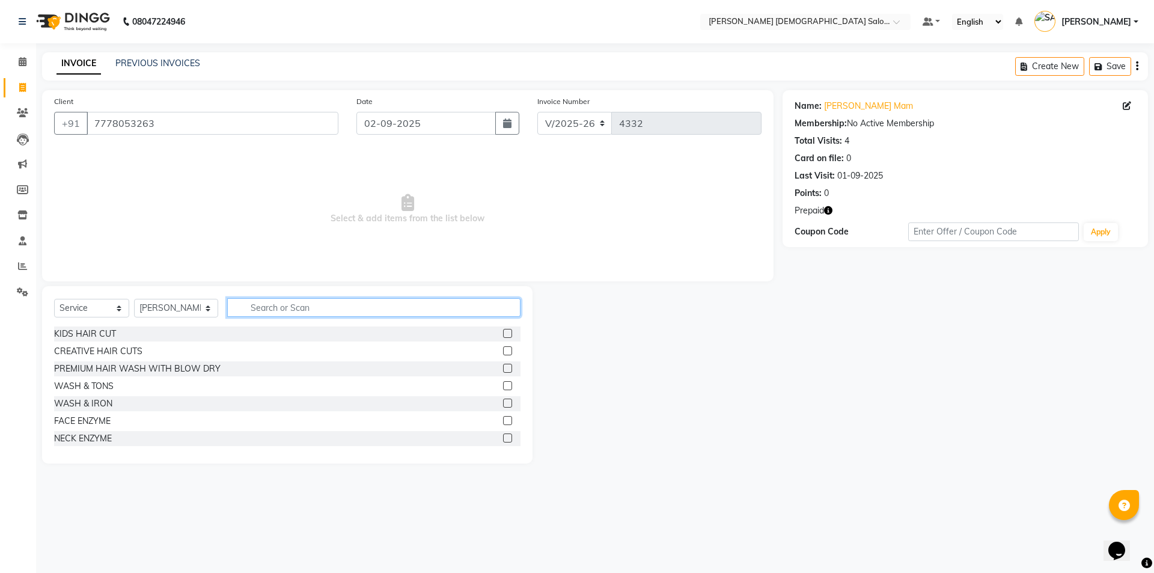
click at [323, 305] on input "text" at bounding box center [373, 307] width 293 height 19
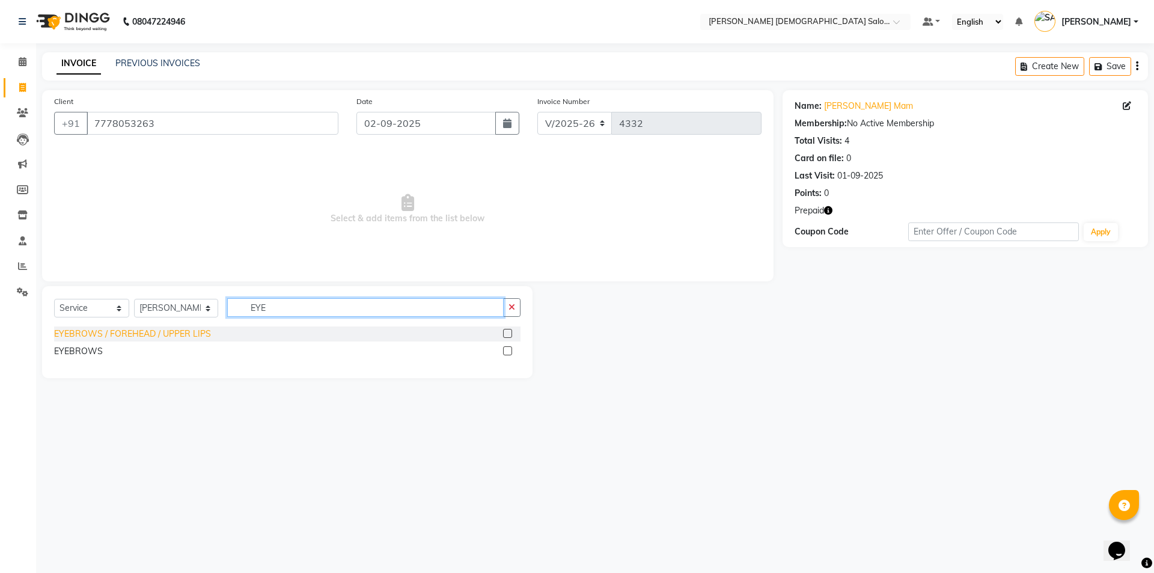
type input "EYE"
click at [111, 337] on div "EYEBROWS / FOREHEAD / UPPER LIPS" at bounding box center [132, 333] width 157 height 13
checkbox input "false"
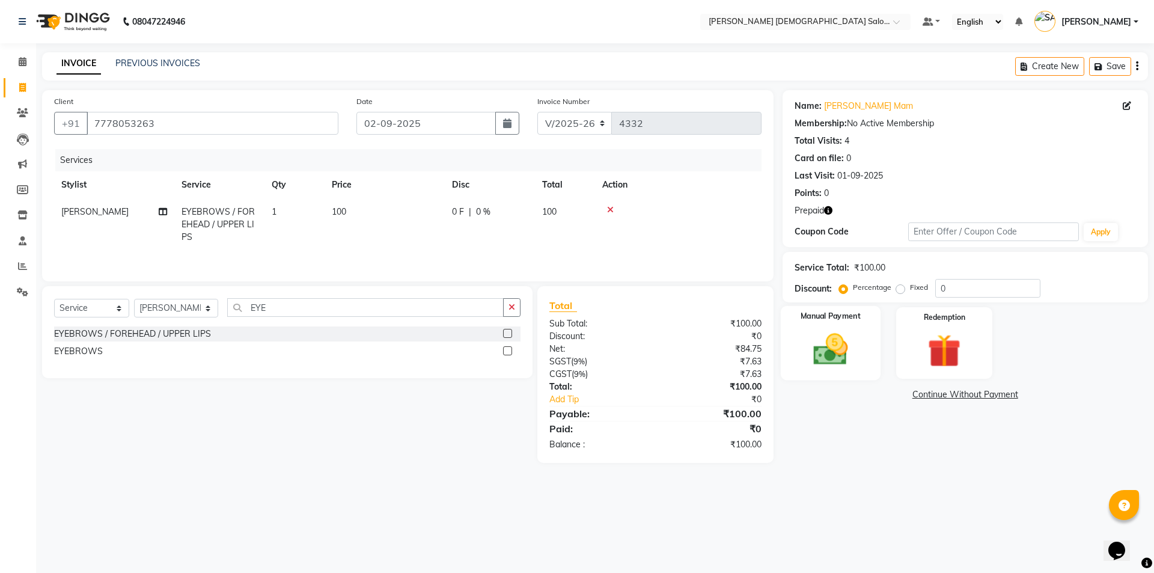
click at [811, 321] on label "Manual Payment" at bounding box center [830, 316] width 60 height 11
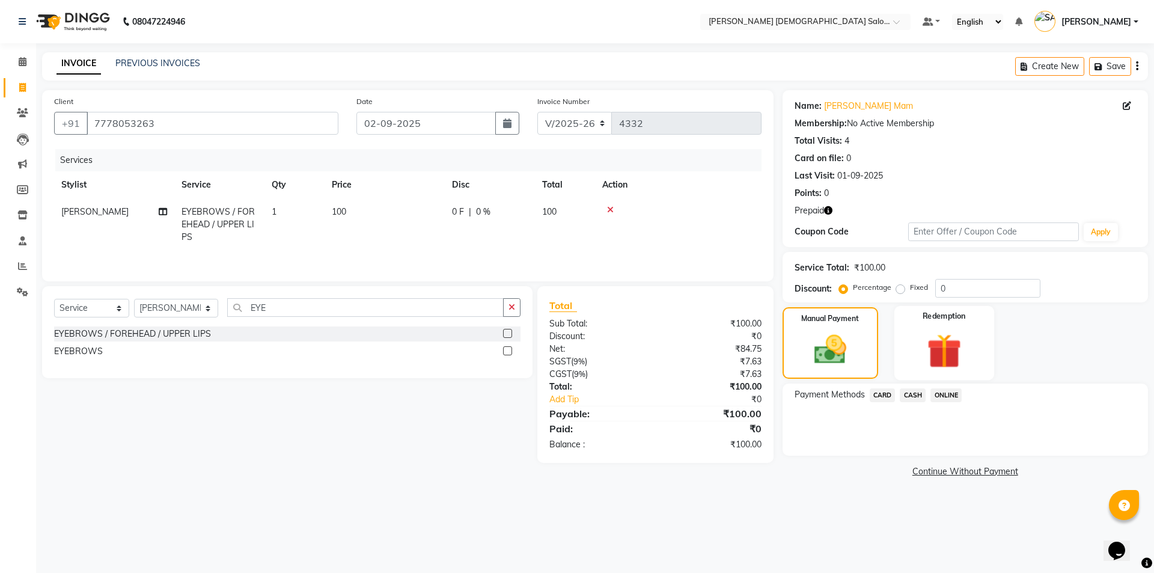
click at [936, 345] on img at bounding box center [944, 350] width 56 height 43
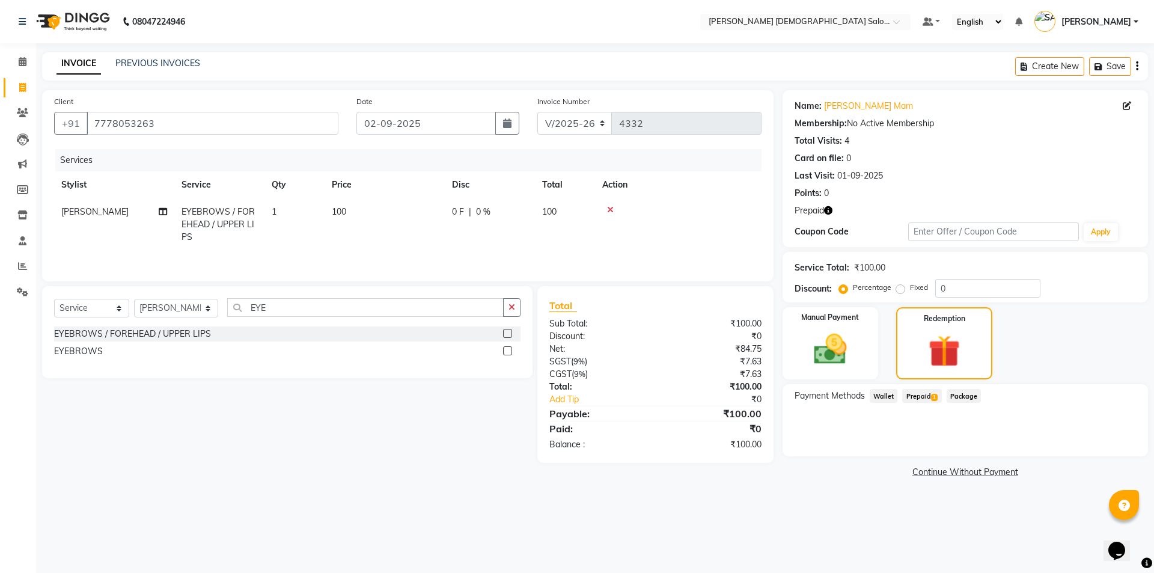
click at [915, 395] on span "Prepaid 1" at bounding box center [921, 396] width 39 height 14
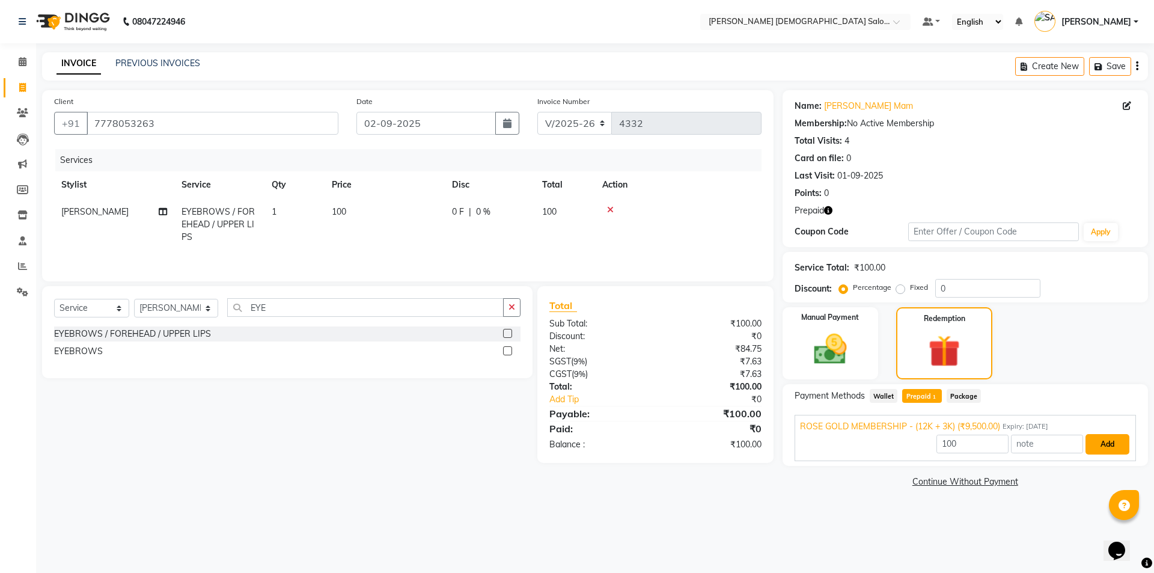
click at [1100, 442] on button "Add" at bounding box center [1107, 444] width 44 height 20
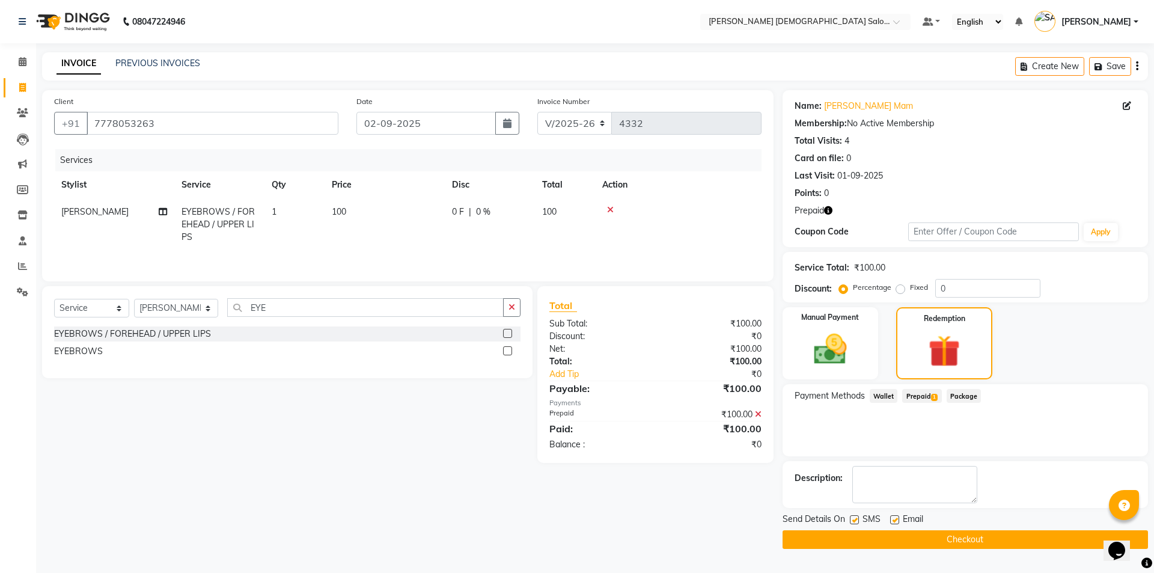
click at [931, 395] on span "1" at bounding box center [934, 397] width 7 height 7
click at [857, 114] on div "Name: Niddhi Mam Membership: No Active Membership Total Visits: 4 Card on file:…" at bounding box center [964, 147] width 341 height 105
click at [855, 111] on link "[PERSON_NAME] Mam" at bounding box center [868, 106] width 89 height 13
click at [897, 522] on label at bounding box center [894, 519] width 9 height 9
click at [897, 522] on input "checkbox" at bounding box center [894, 520] width 8 height 8
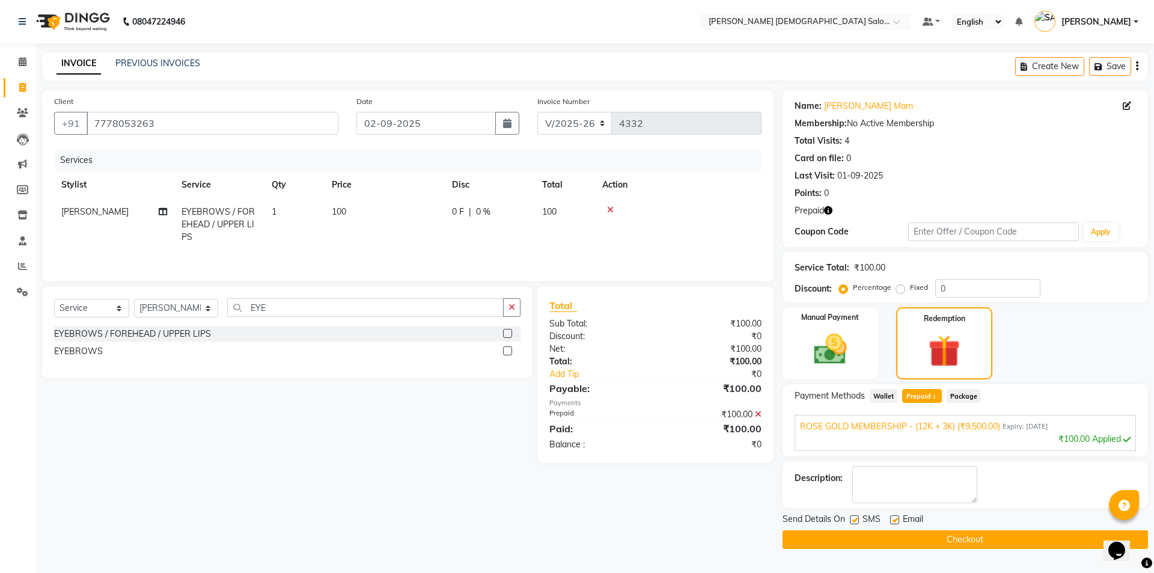
checkbox input "false"
click at [852, 520] on label at bounding box center [854, 519] width 9 height 9
click at [852, 520] on input "checkbox" at bounding box center [854, 520] width 8 height 8
checkbox input "false"
click at [874, 546] on button "Checkout" at bounding box center [964, 539] width 365 height 19
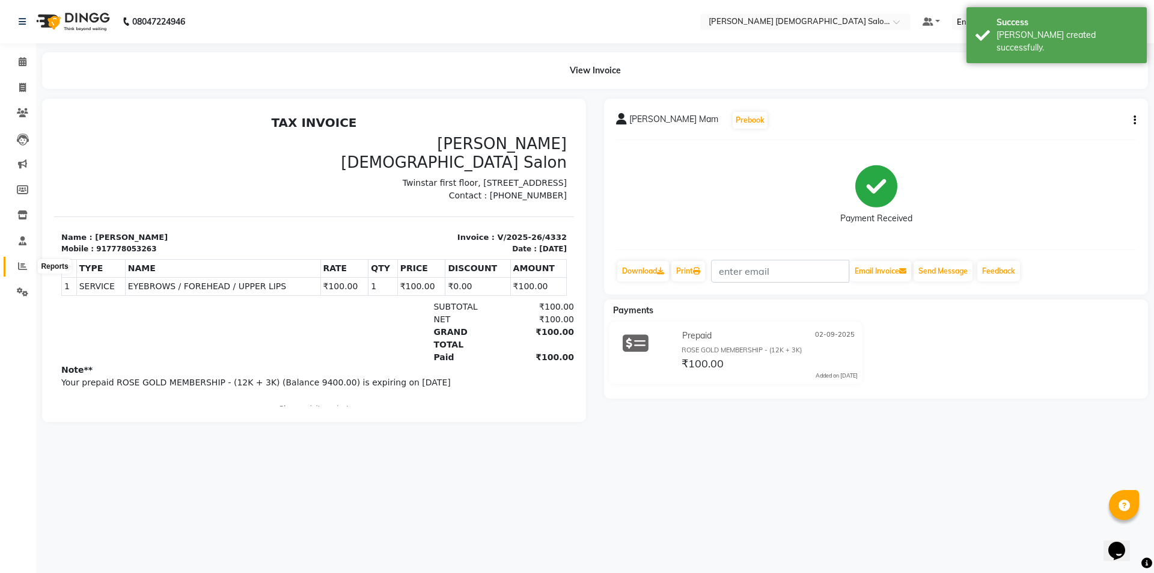
click at [24, 265] on icon at bounding box center [22, 265] width 9 height 9
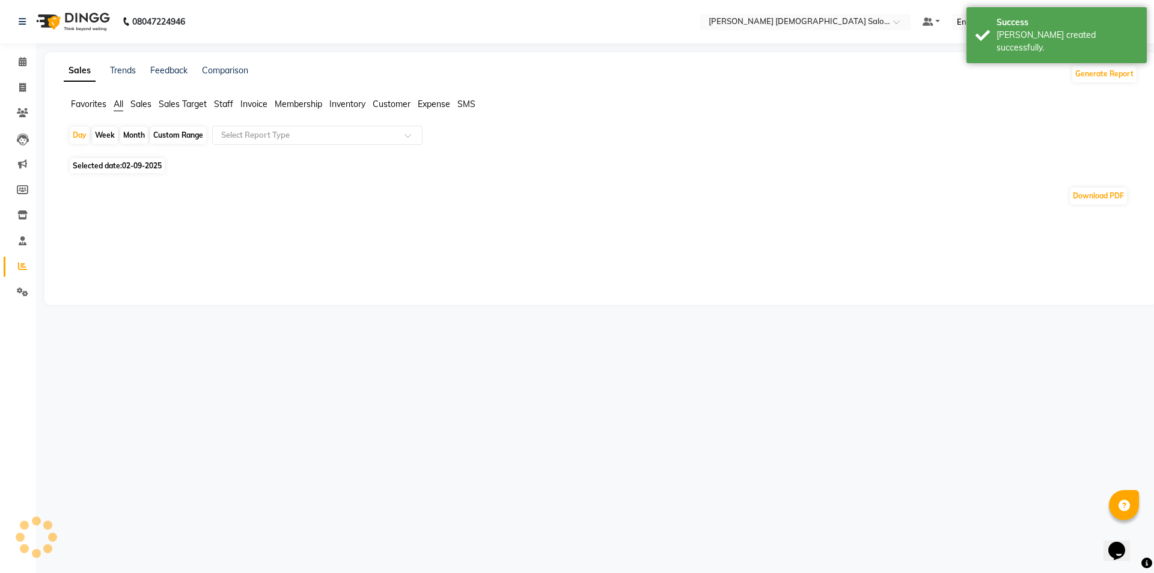
click at [106, 173] on div "Day Week Month Custom Range Select Report Type Selected date: 02-09-2025 Downlo…" at bounding box center [601, 171] width 1074 height 90
click at [126, 163] on span "02-09-2025" at bounding box center [142, 165] width 40 height 9
select select "9"
select select "2025"
click at [105, 166] on span "Selected date: 02-09-2025" at bounding box center [117, 165] width 95 height 15
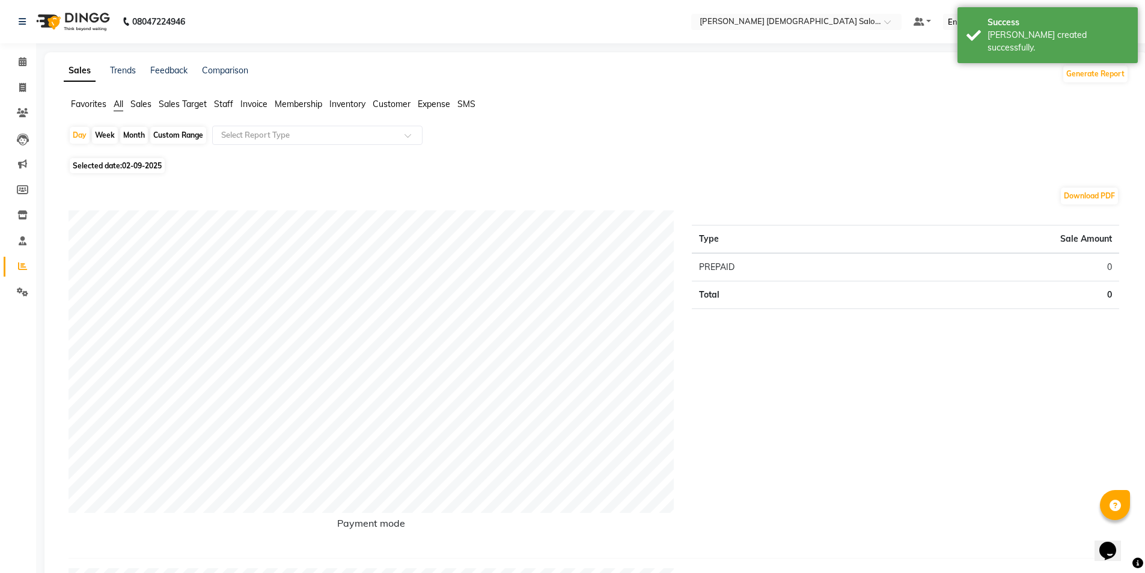
select select "9"
select select "2025"
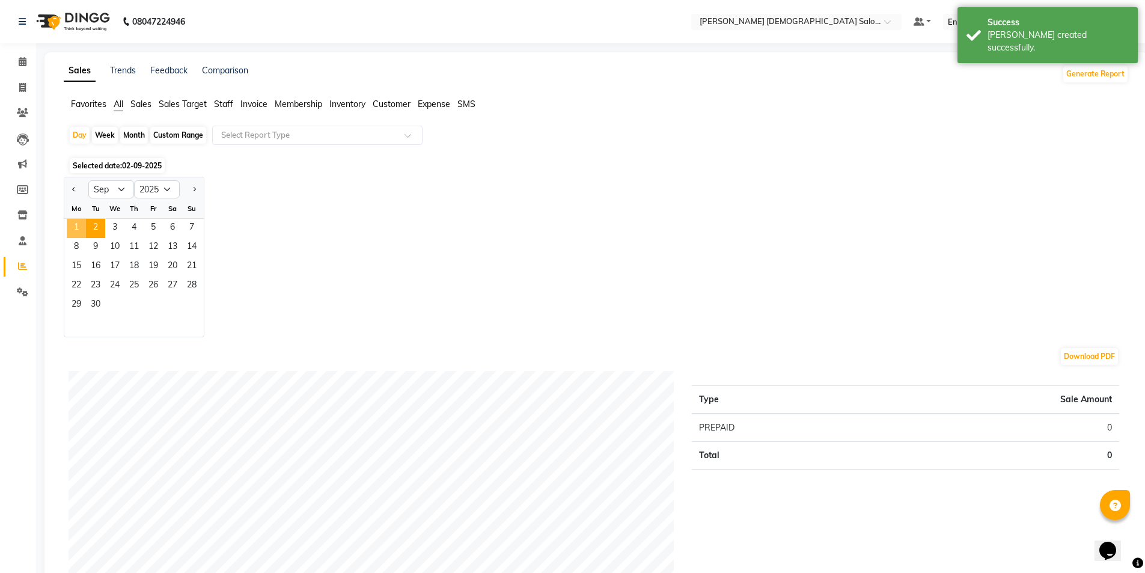
drag, startPoint x: 72, startPoint y: 231, endPoint x: 80, endPoint y: 230, distance: 8.4
click at [73, 230] on span "1" at bounding box center [76, 228] width 19 height 19
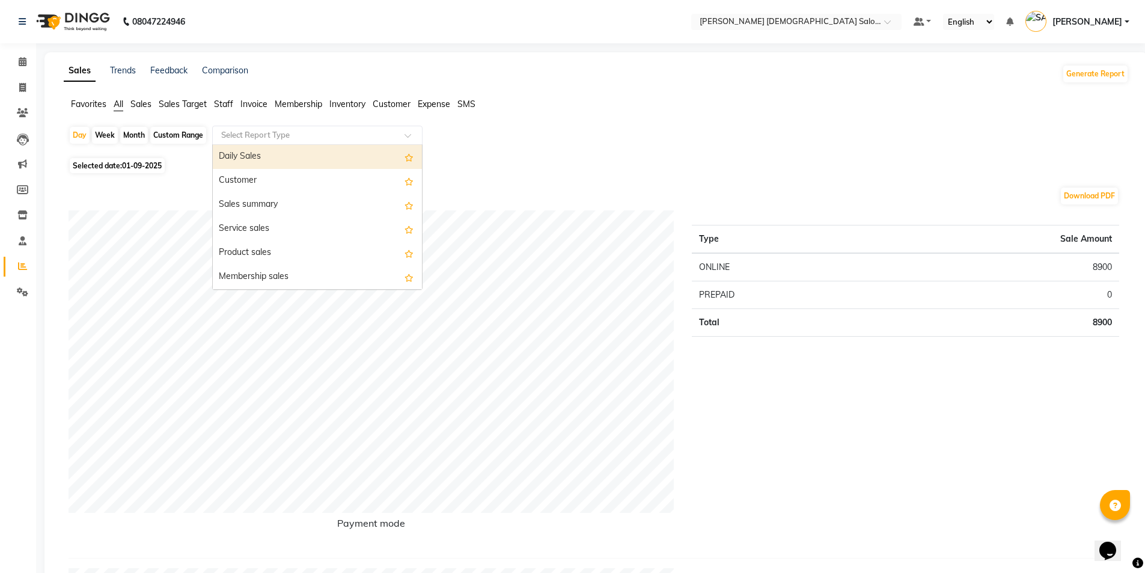
click at [293, 138] on input "text" at bounding box center [305, 135] width 173 height 12
click at [226, 105] on span "Staff" at bounding box center [223, 104] width 19 height 11
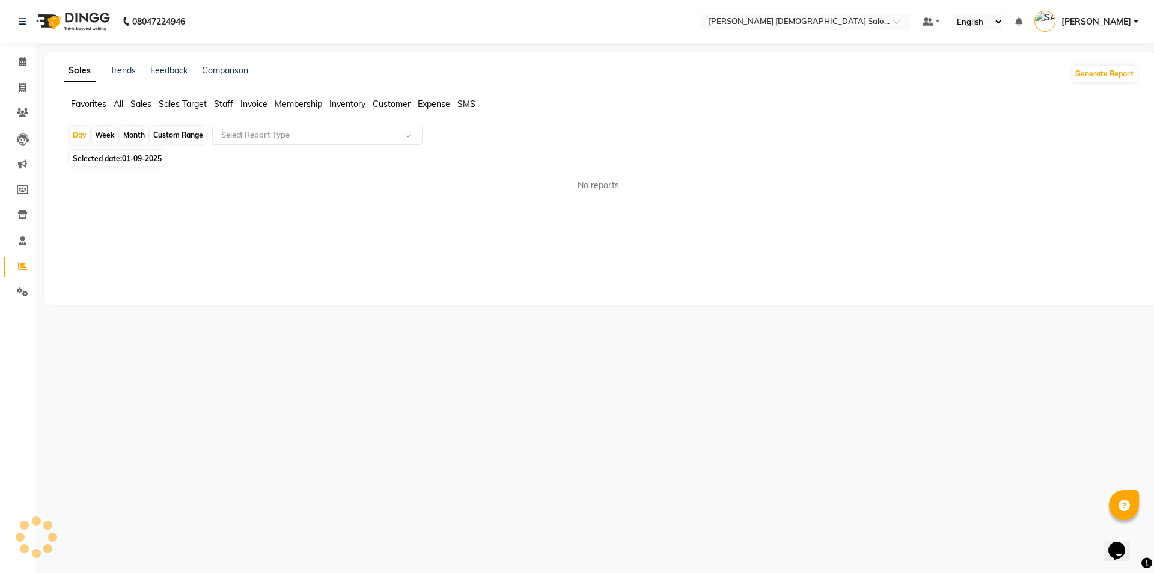
click at [246, 139] on input "text" at bounding box center [305, 135] width 173 height 12
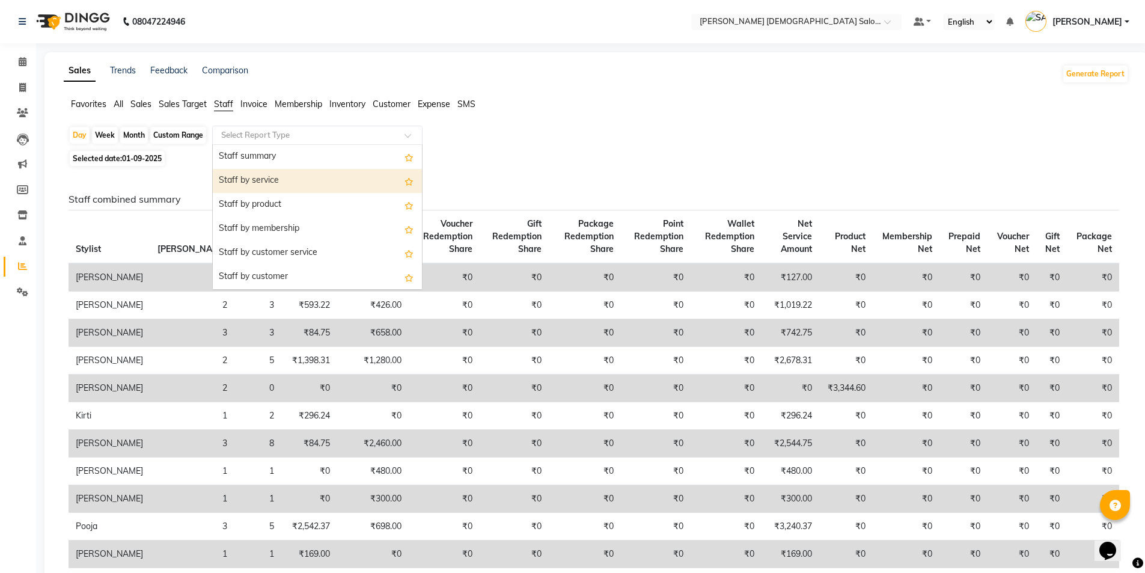
click at [281, 183] on div "Staff by service" at bounding box center [317, 181] width 209 height 24
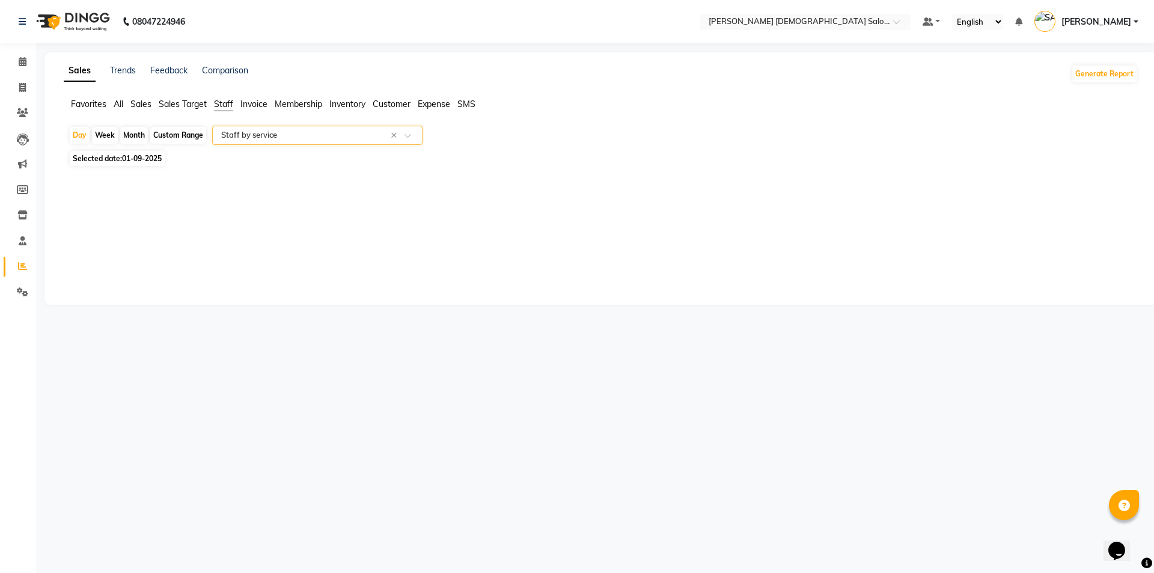
select select "full_report"
select select "csv"
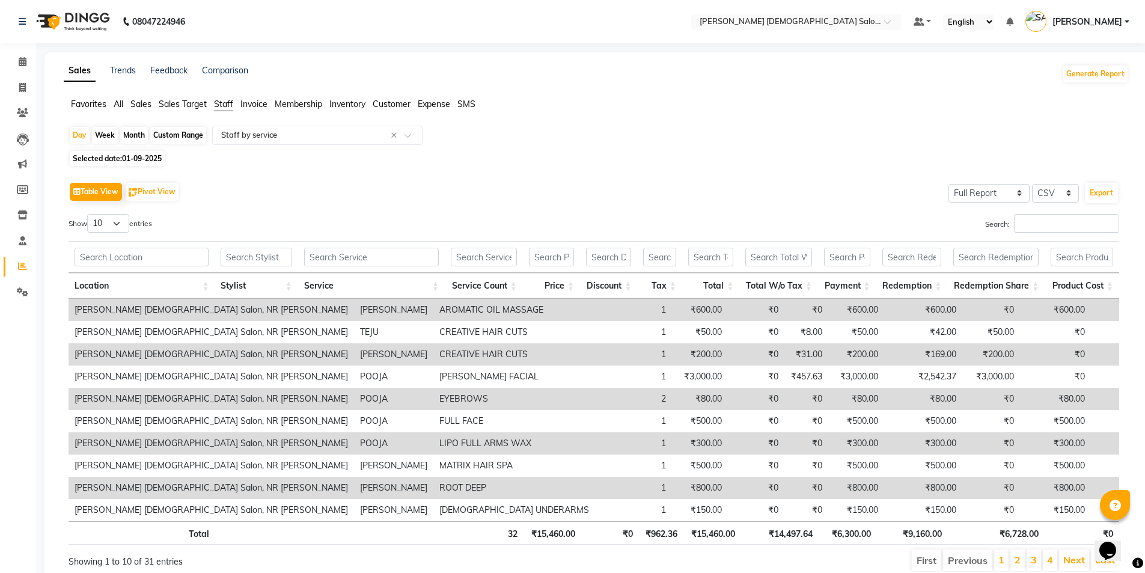
click at [1085, 227] on input "Search:" at bounding box center [1066, 223] width 105 height 19
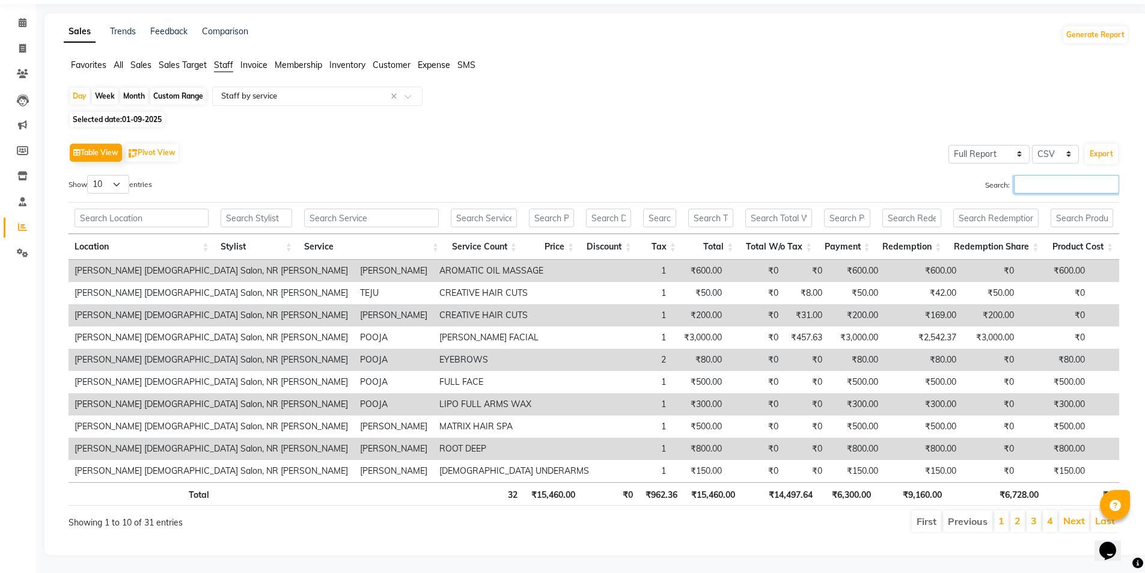
click at [1068, 178] on input "Search:" at bounding box center [1066, 184] width 105 height 19
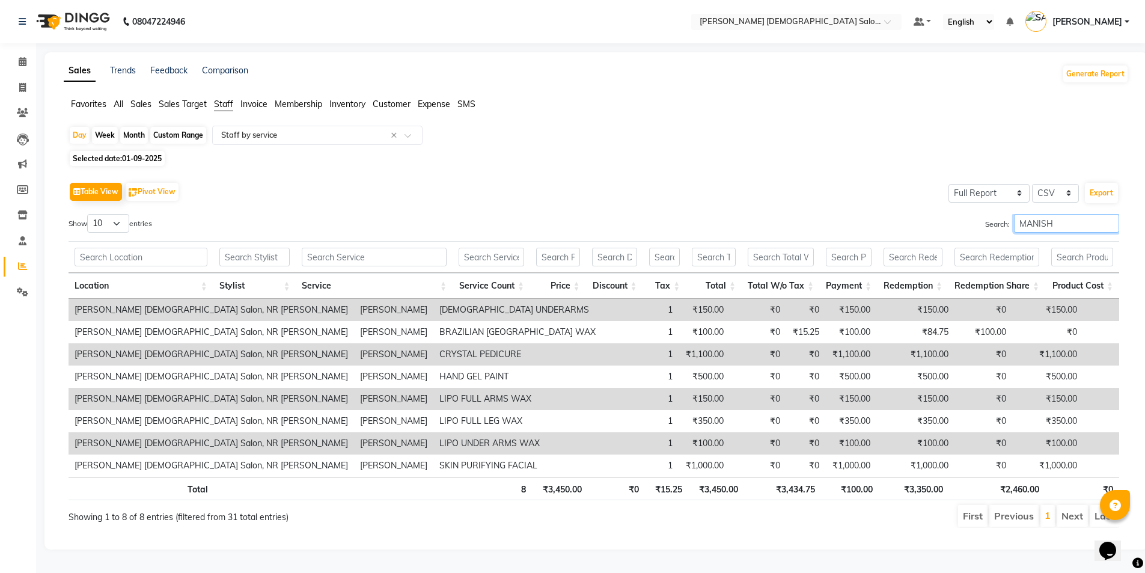
scroll to position [4, 0]
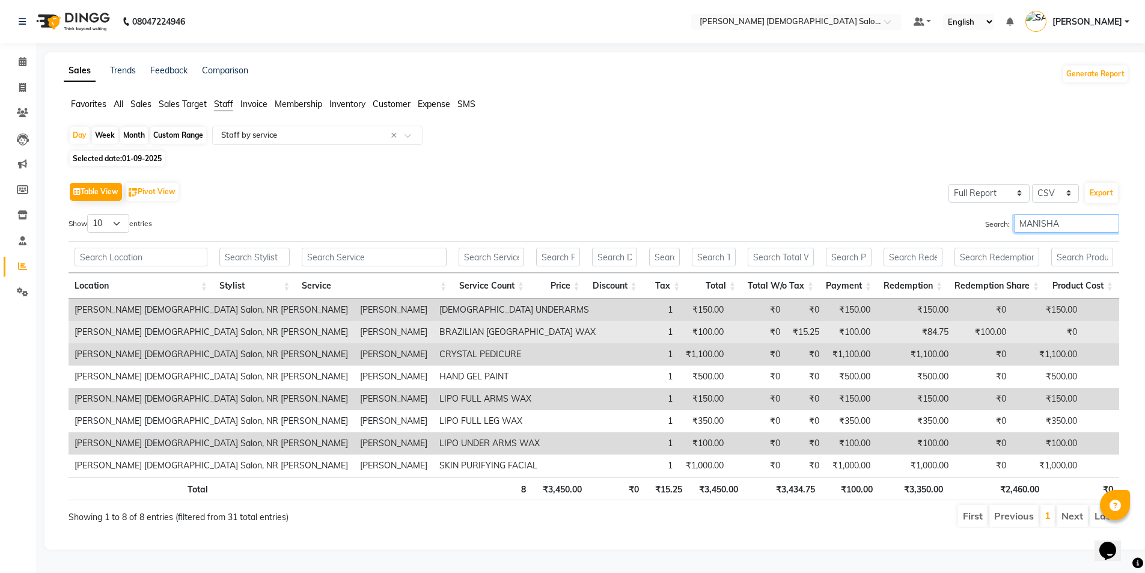
type input "MANISHA"
drag, startPoint x: 305, startPoint y: 329, endPoint x: 537, endPoint y: 330, distance: 231.9
click at [537, 330] on tr "Elaine Ladies Salon, NR Balaji Hall MANISHA RAVAL BRAZILIAN UPPER LIPS WAX 1 ₹1…" at bounding box center [661, 332] width 1184 height 22
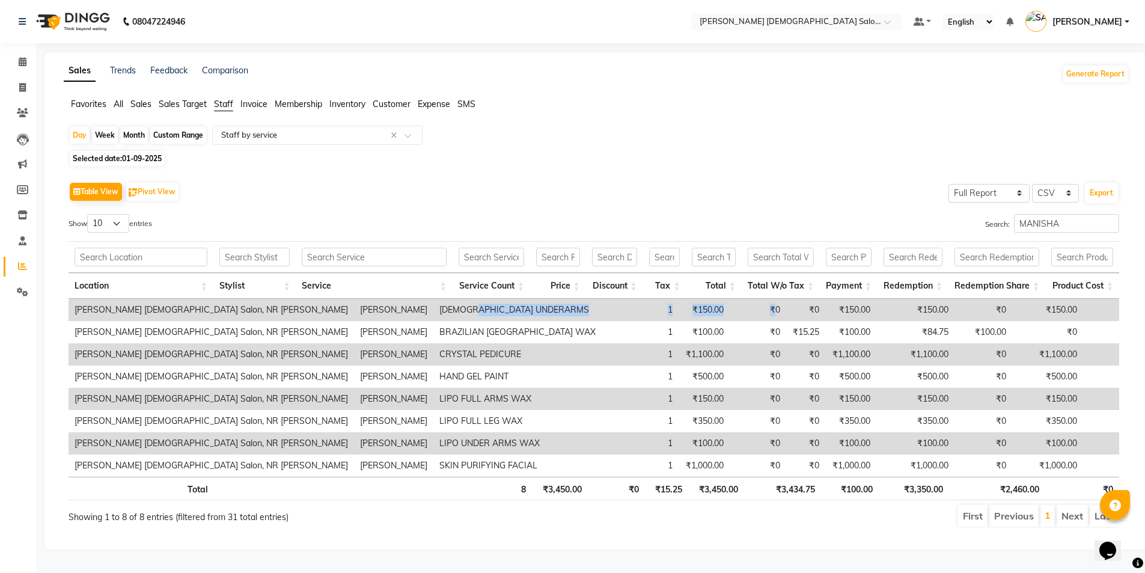
drag, startPoint x: 348, startPoint y: 300, endPoint x: 636, endPoint y: 299, distance: 287.8
click at [636, 299] on tr "Elaine Ladies Salon, NR Balaji Hall MANISHA RAVAL BRAZILIAN UNDERARMS 1 ₹150.00…" at bounding box center [661, 310] width 1184 height 22
click at [678, 299] on td "₹150.00" at bounding box center [703, 310] width 51 height 22
drag, startPoint x: 580, startPoint y: 305, endPoint x: 297, endPoint y: 309, distance: 282.5
click at [297, 309] on tr "Elaine Ladies Salon, NR Balaji Hall MANISHA RAVAL BRAZILIAN UNDERARMS 1 ₹150.00…" at bounding box center [661, 310] width 1184 height 22
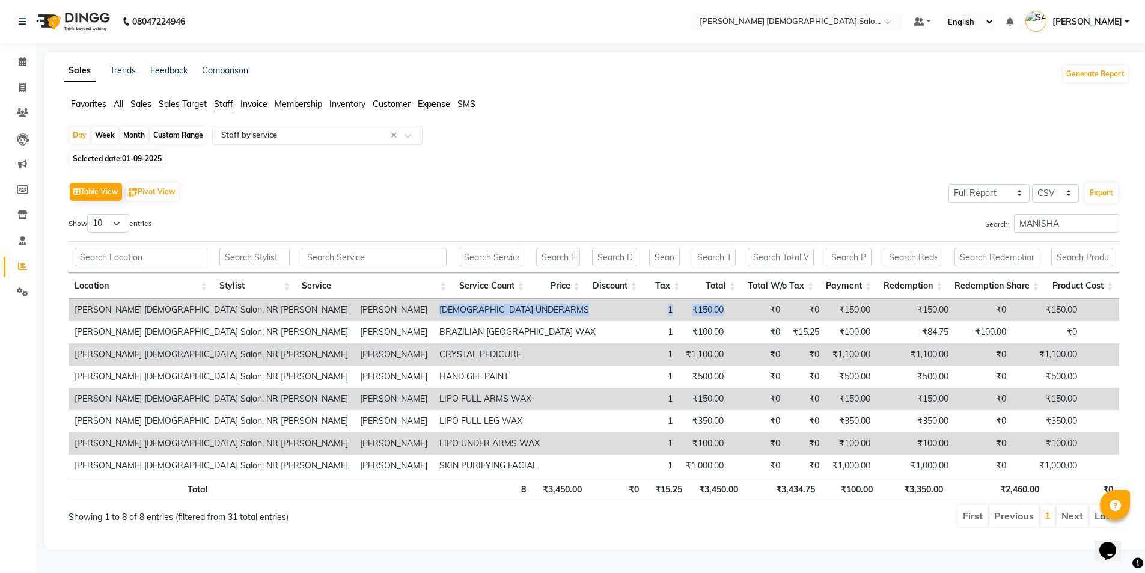
click at [433, 299] on td "[DEMOGRAPHIC_DATA] UNDERARMS" at bounding box center [517, 310] width 168 height 22
drag, startPoint x: 297, startPoint y: 303, endPoint x: 580, endPoint y: 306, distance: 283.0
click at [580, 306] on tr "Elaine Ladies Salon, NR Balaji Hall MANISHA RAVAL BRAZILIAN UNDERARMS 1 ₹150.00…" at bounding box center [661, 310] width 1184 height 22
click at [428, 156] on div "Selected date: 01-09-2025" at bounding box center [599, 158] width 1060 height 13
click at [20, 84] on icon at bounding box center [22, 87] width 7 height 9
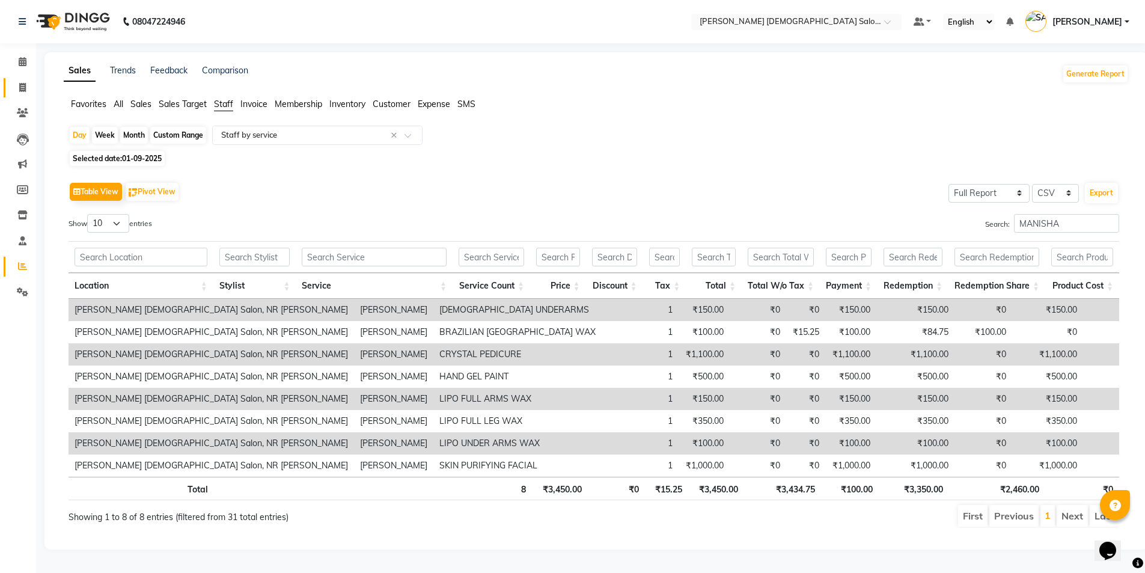
select select "service"
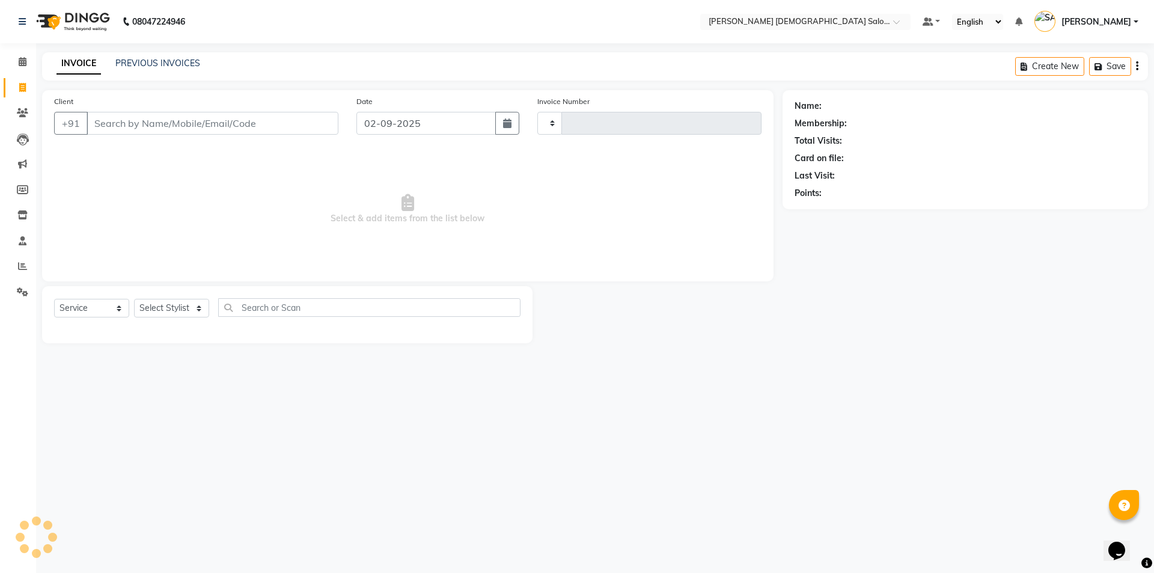
type input "4333"
select select "7542"
click at [28, 264] on span at bounding box center [22, 267] width 21 height 14
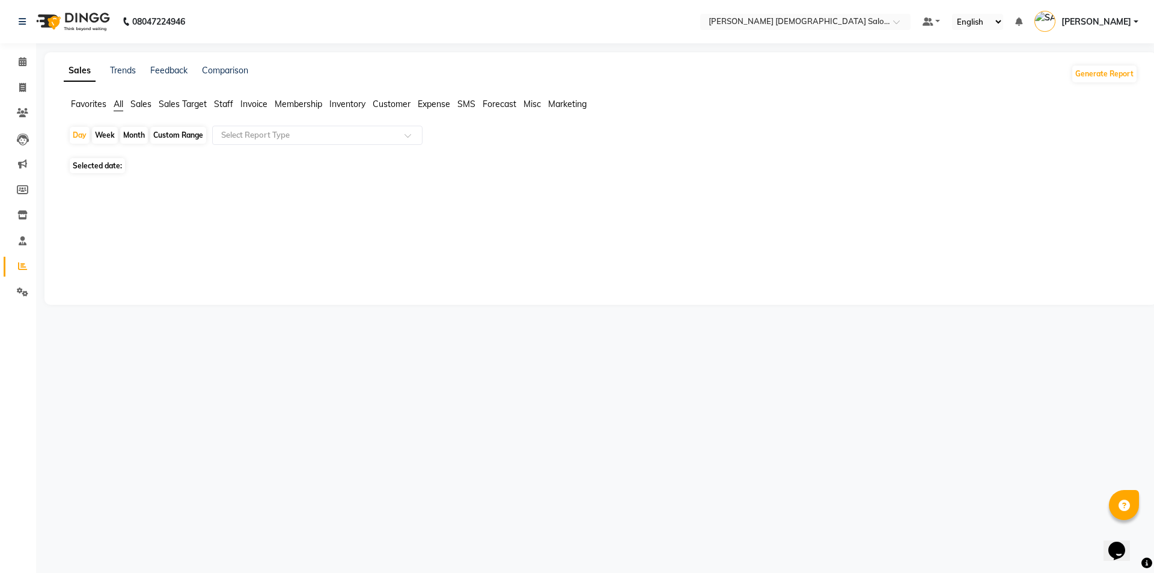
click at [231, 100] on span "Staff" at bounding box center [223, 104] width 19 height 11
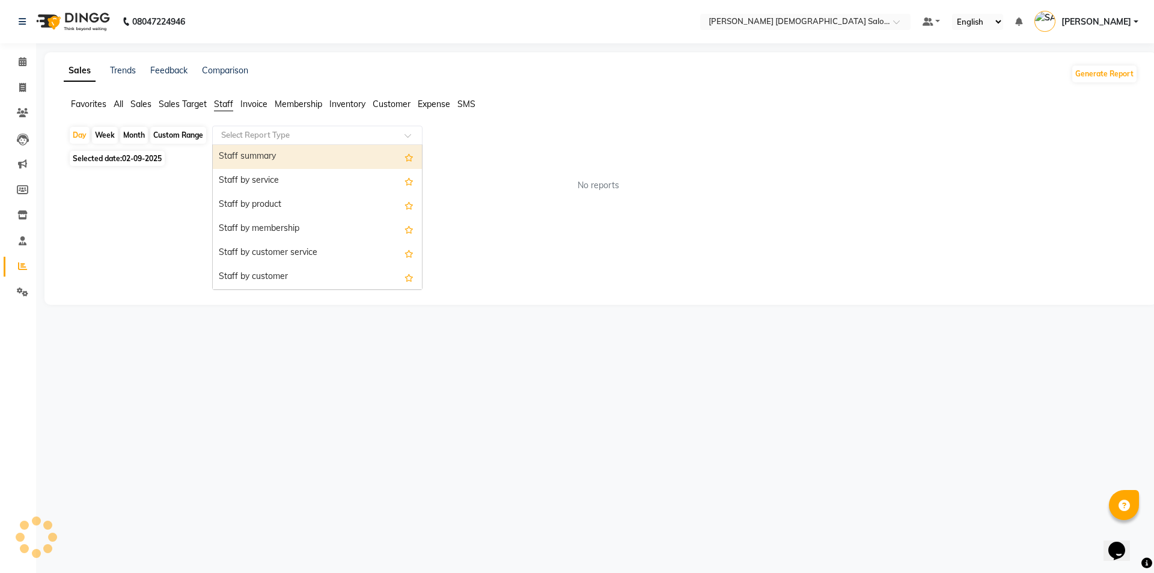
drag, startPoint x: 315, startPoint y: 141, endPoint x: 313, endPoint y: 148, distance: 6.9
click at [314, 141] on div "Select Report Type" at bounding box center [317, 135] width 210 height 19
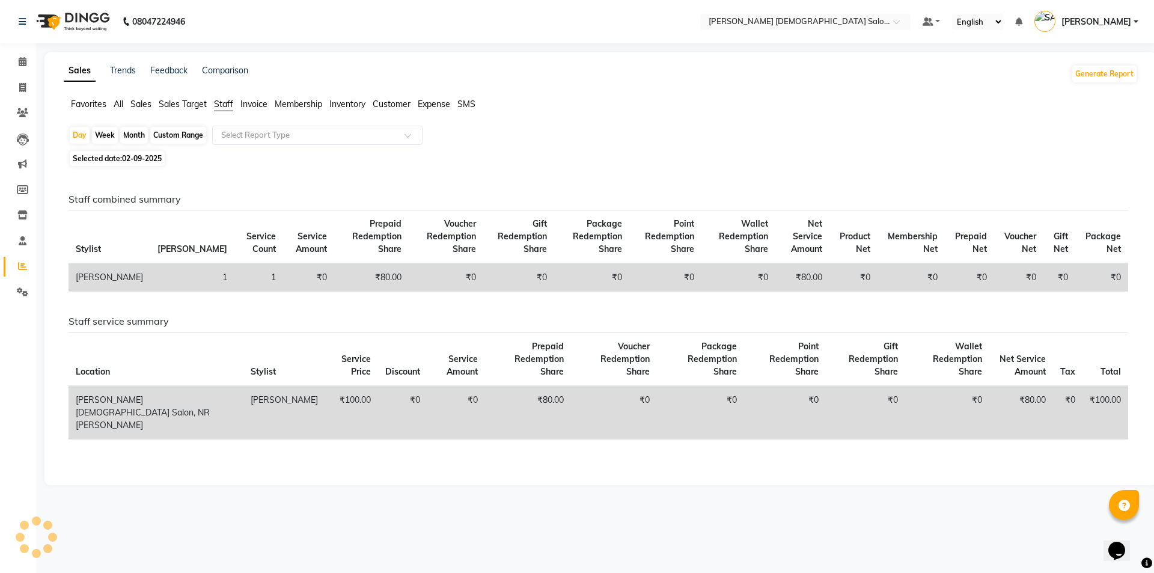
click at [610, 145] on div "Day Week Month Custom Range Select Report Type" at bounding box center [601, 137] width 1064 height 22
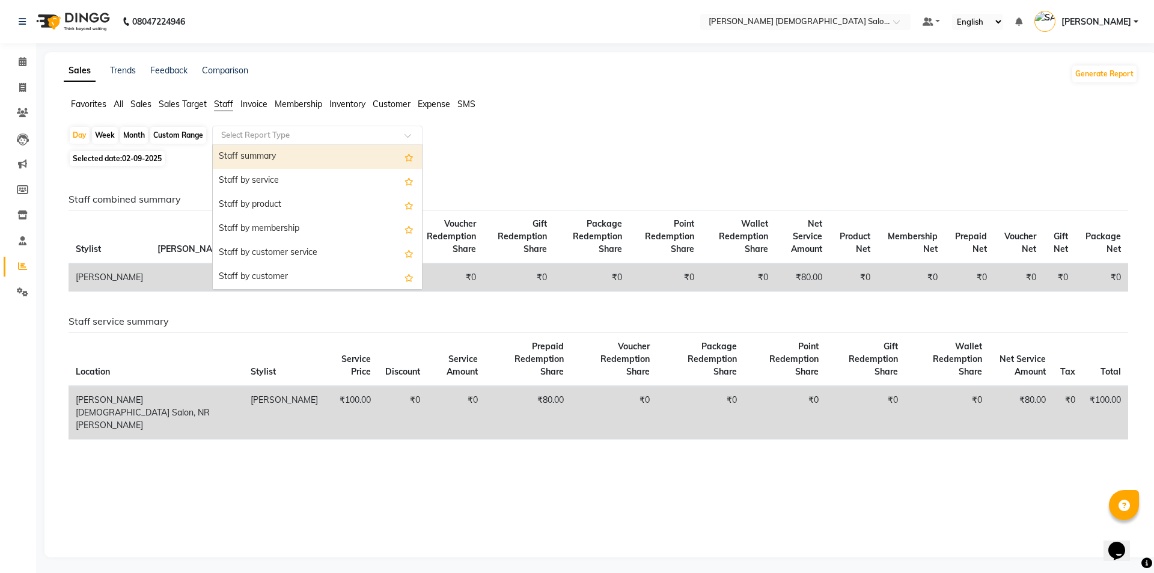
click at [227, 137] on input "text" at bounding box center [305, 135] width 173 height 12
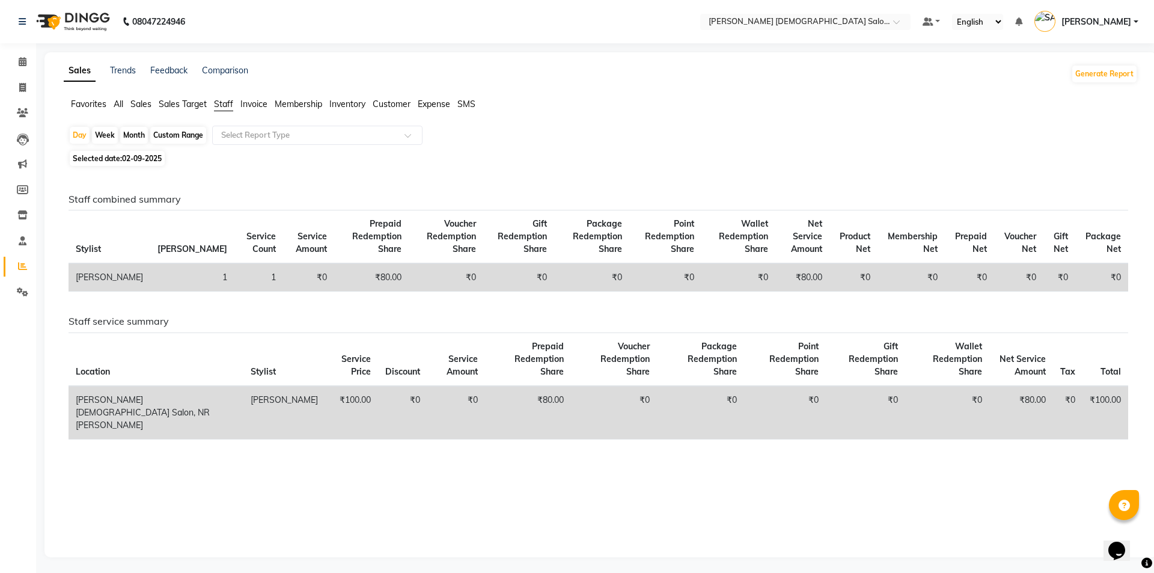
click at [149, 159] on span "02-09-2025" at bounding box center [142, 158] width 40 height 9
select select "9"
select select "2025"
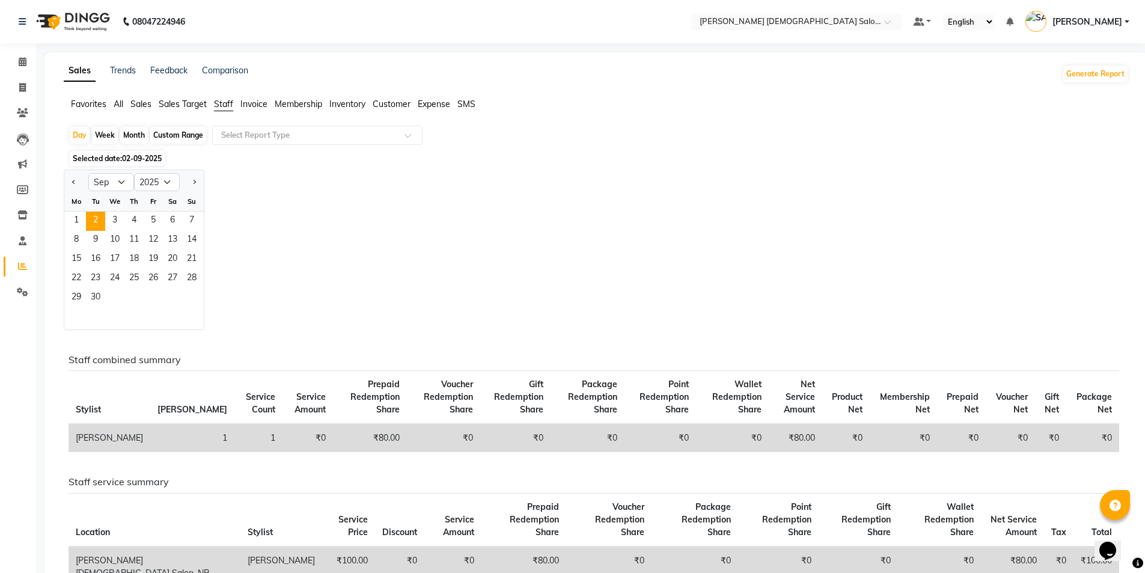
click at [76, 210] on div "Mo" at bounding box center [76, 201] width 19 height 19
click at [75, 218] on span "1" at bounding box center [76, 221] width 19 height 19
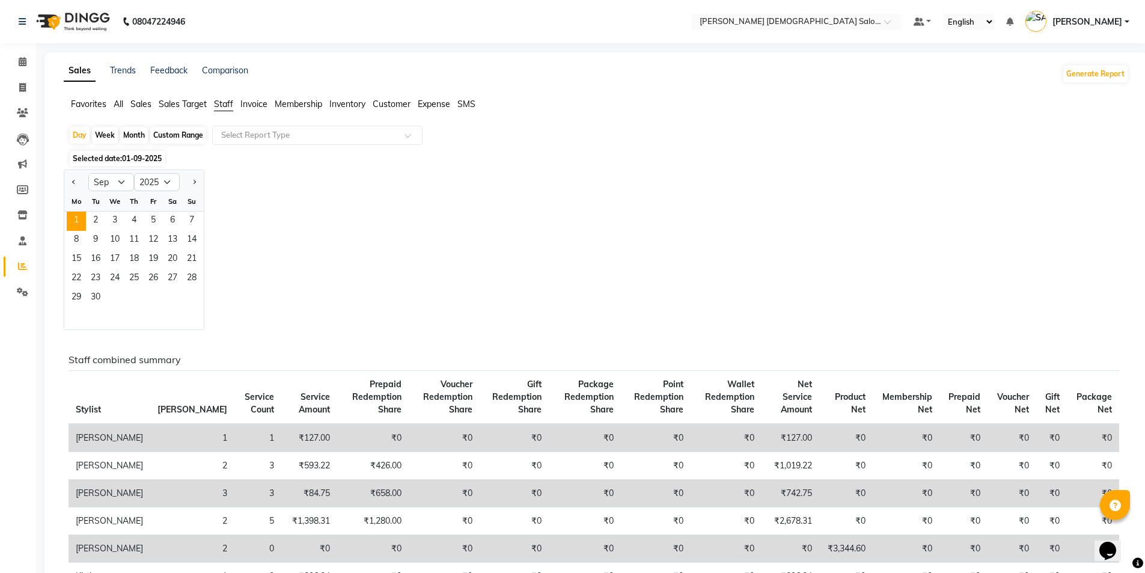
click at [851, 248] on div "Jan Feb Mar Apr May Jun Jul Aug Sep Oct Nov Dec 2015 2016 2017 2018 2019 2020 2…" at bounding box center [596, 249] width 1065 height 160
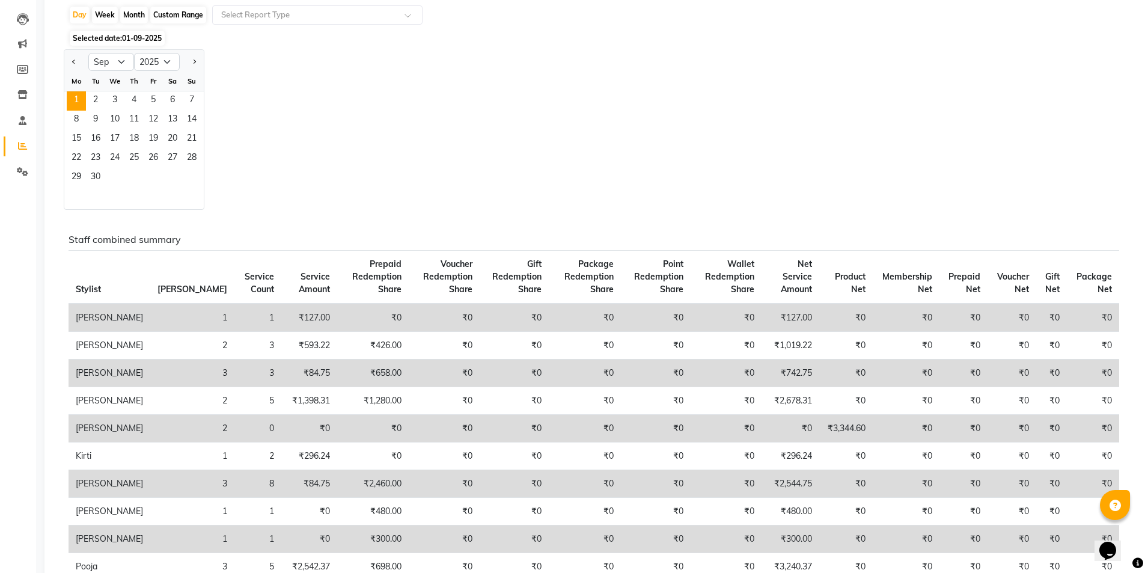
scroll to position [60, 0]
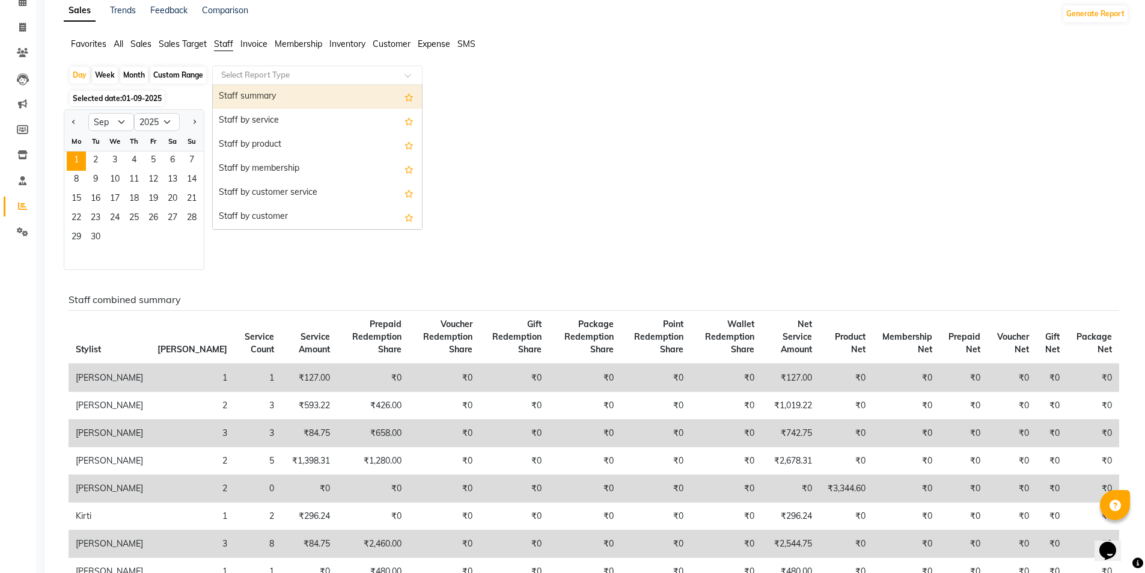
click at [284, 81] on div "Select Report Type" at bounding box center [317, 74] width 210 height 19
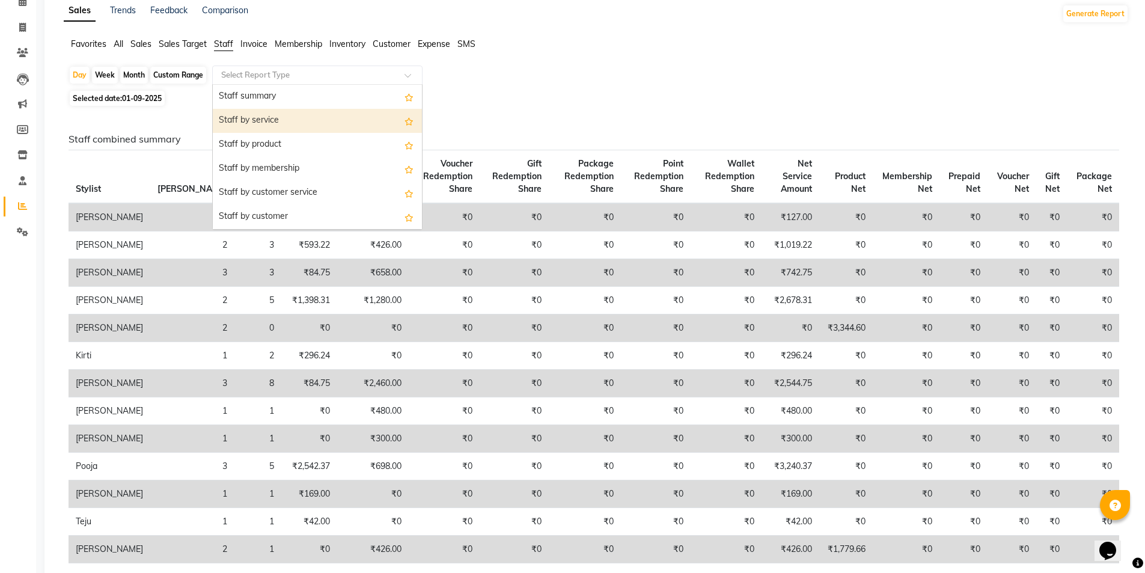
click at [280, 117] on div "Staff by service" at bounding box center [317, 121] width 209 height 24
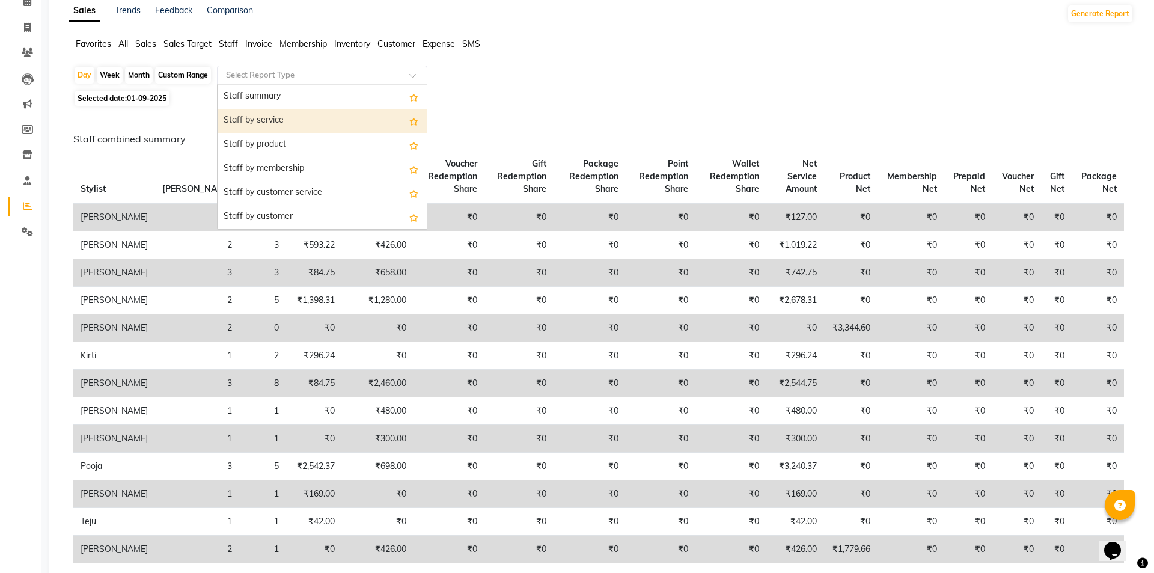
scroll to position [0, 0]
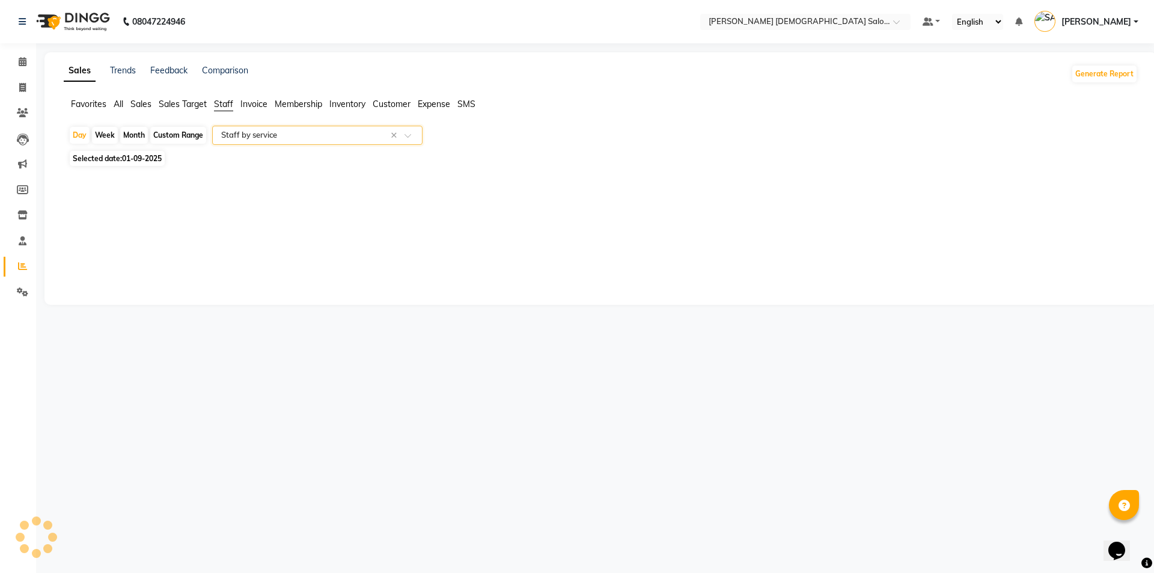
select select "full_report"
select select "csv"
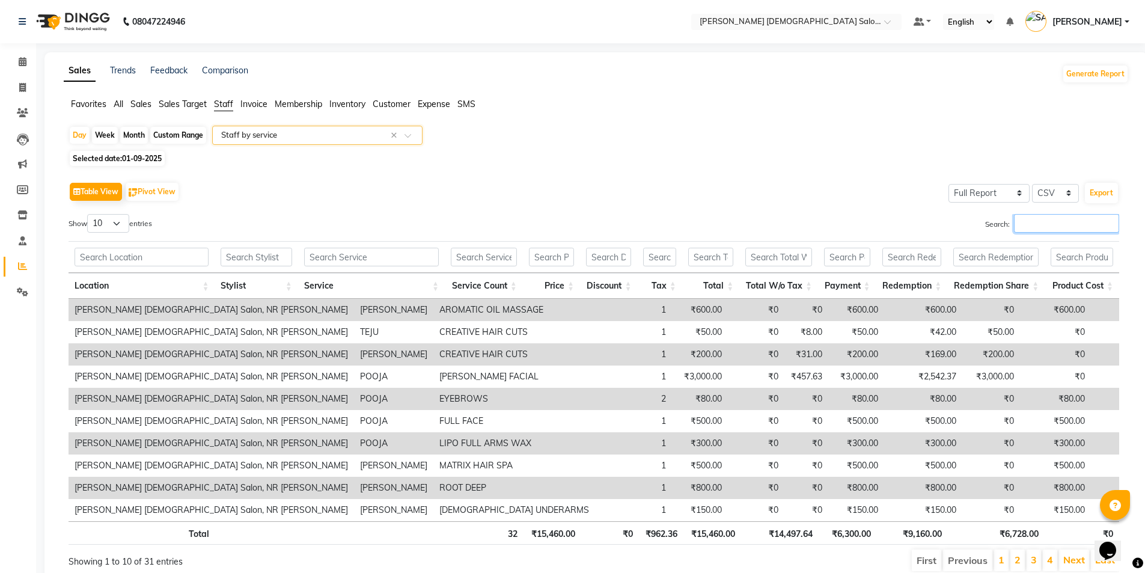
click at [1036, 215] on input "Search:" at bounding box center [1066, 223] width 105 height 19
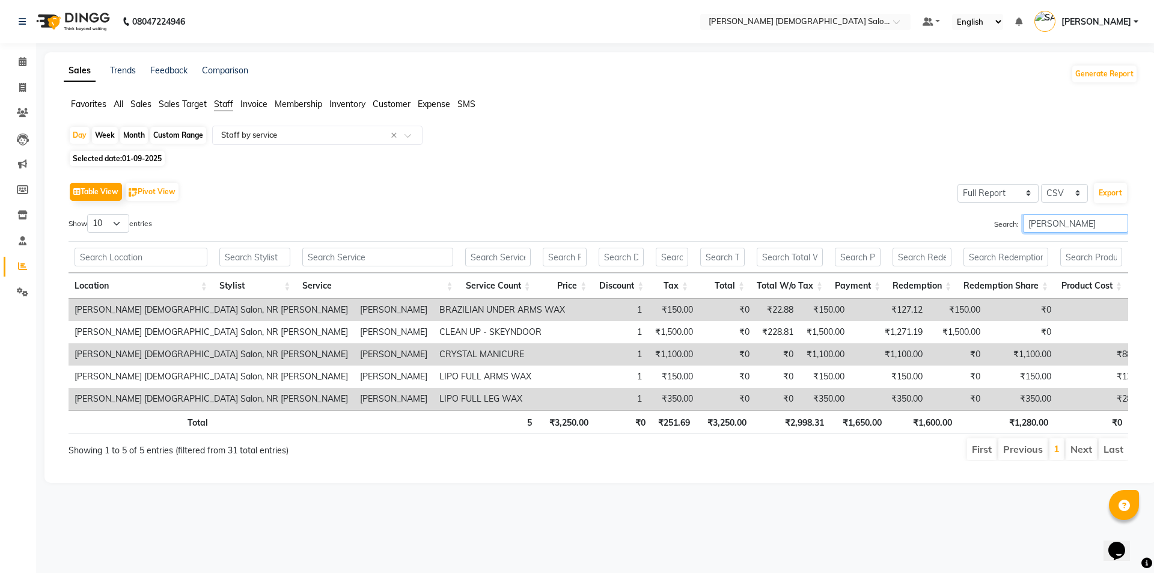
type input "[PERSON_NAME]"
click at [1044, 218] on input "[PERSON_NAME]" at bounding box center [1075, 223] width 105 height 19
click at [1045, 215] on input "[PERSON_NAME]" at bounding box center [1075, 223] width 105 height 19
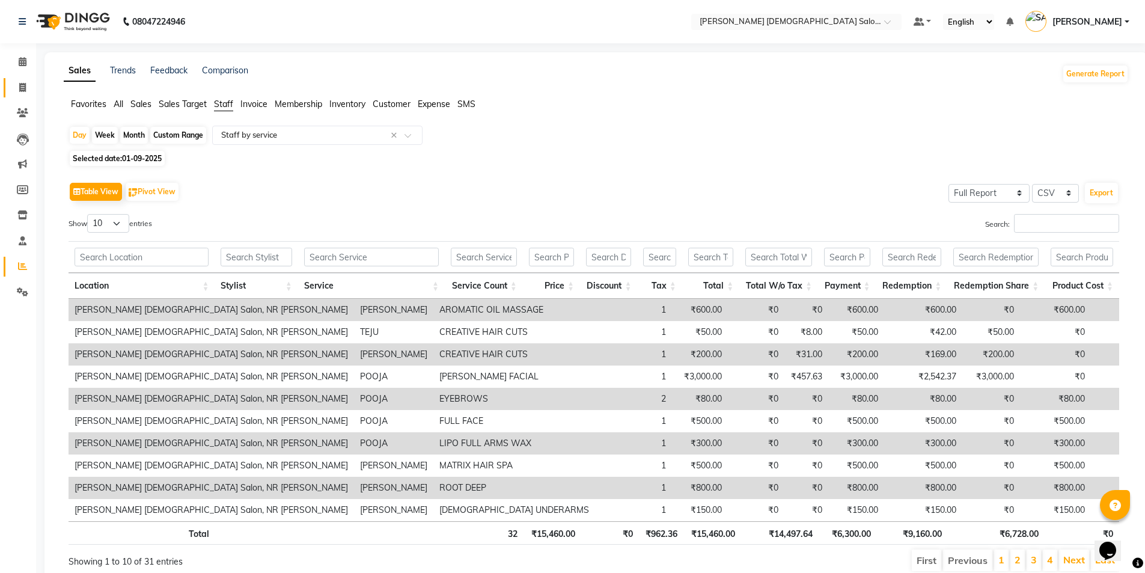
click at [13, 85] on span at bounding box center [22, 88] width 21 height 14
select select "service"
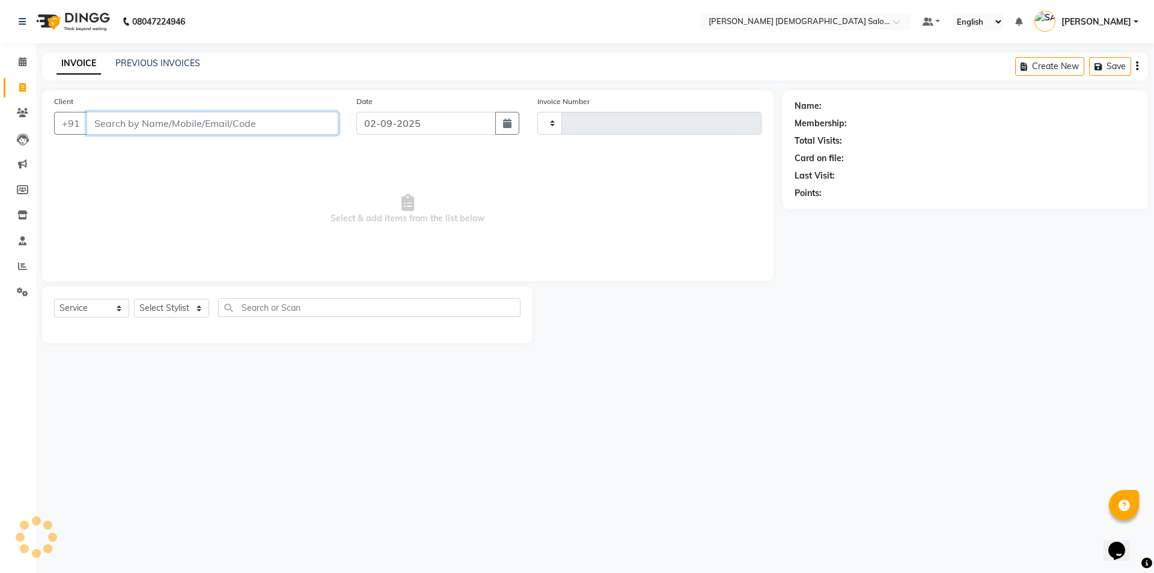
type input "4333"
select select "7542"
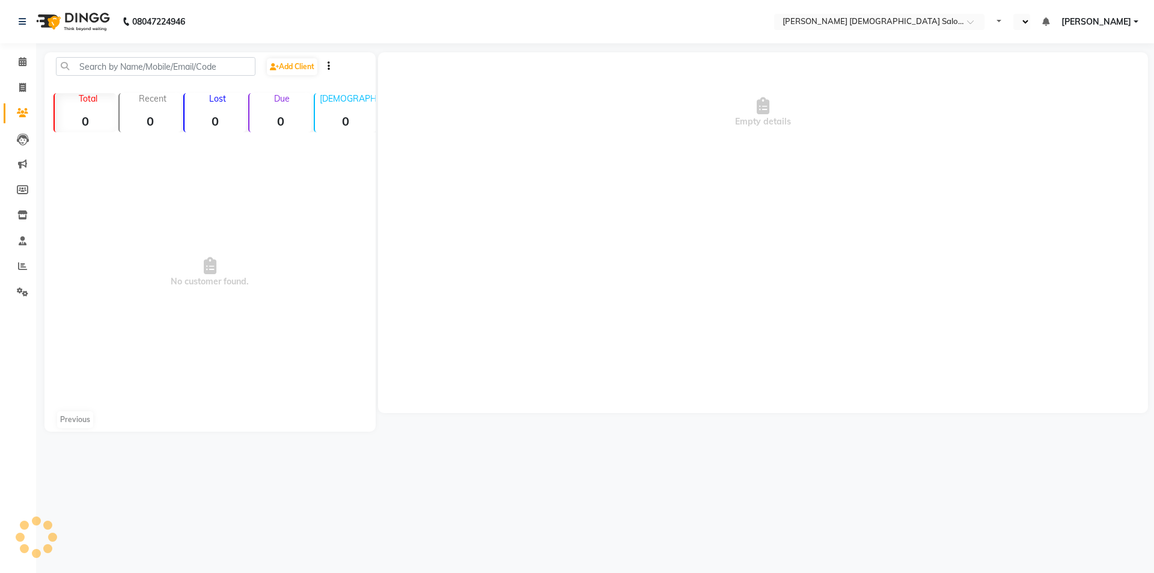
select select "en"
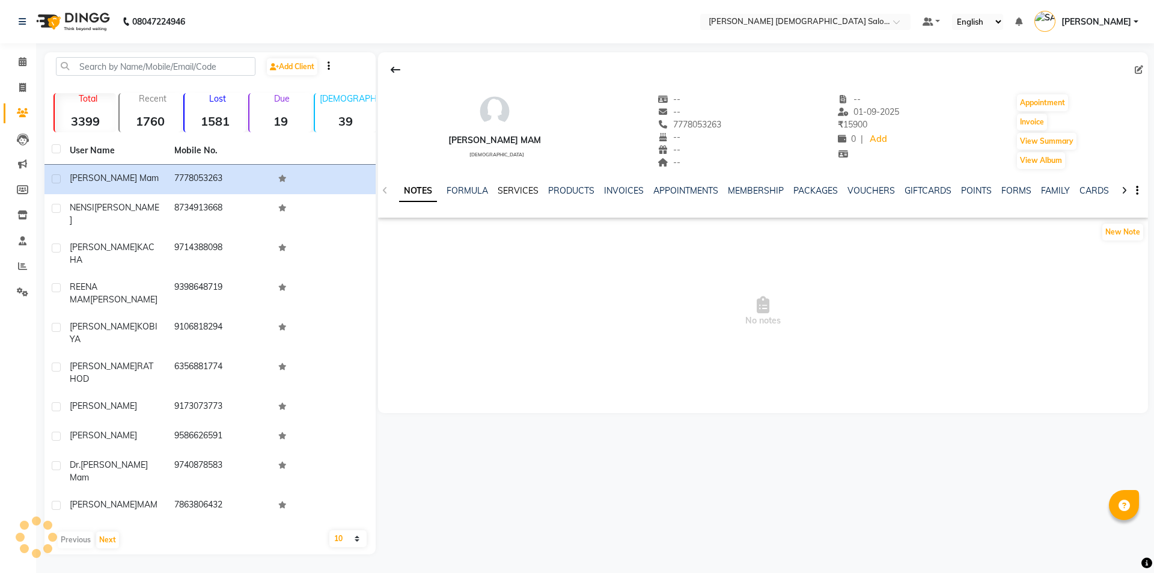
click at [525, 187] on link "SERVICES" at bounding box center [518, 190] width 41 height 11
